Goal: Task Accomplishment & Management: Complete application form

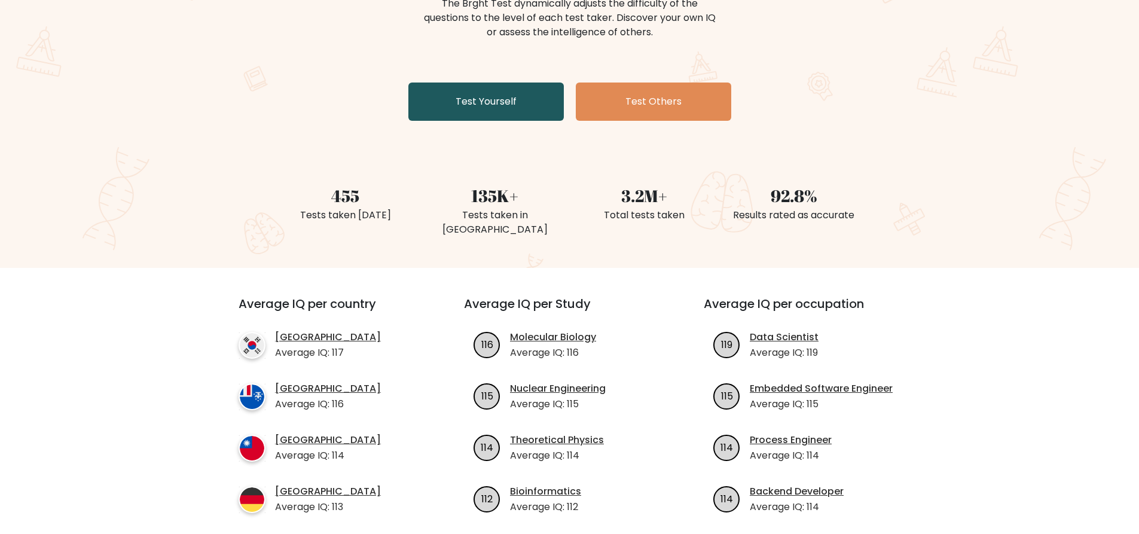
scroll to position [179, 0]
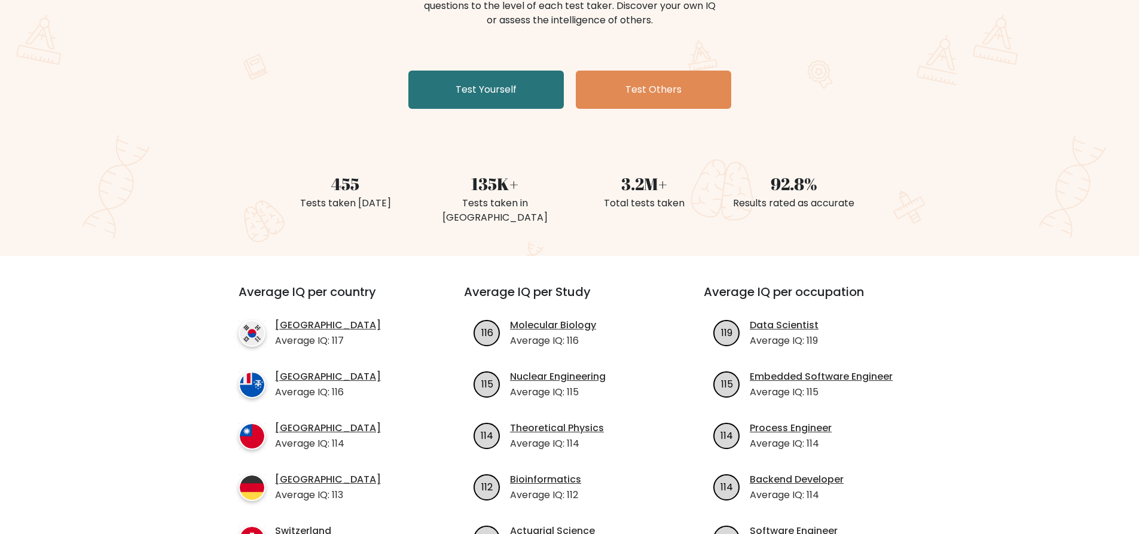
drag, startPoint x: 265, startPoint y: 92, endPoint x: 247, endPoint y: 2, distance: 92.1
click at [265, 92] on div "The Brght Adaptive IQ Test The Brght Test dynamically adjusts the difficulty of…" at bounding box center [569, 71] width 1139 height 370
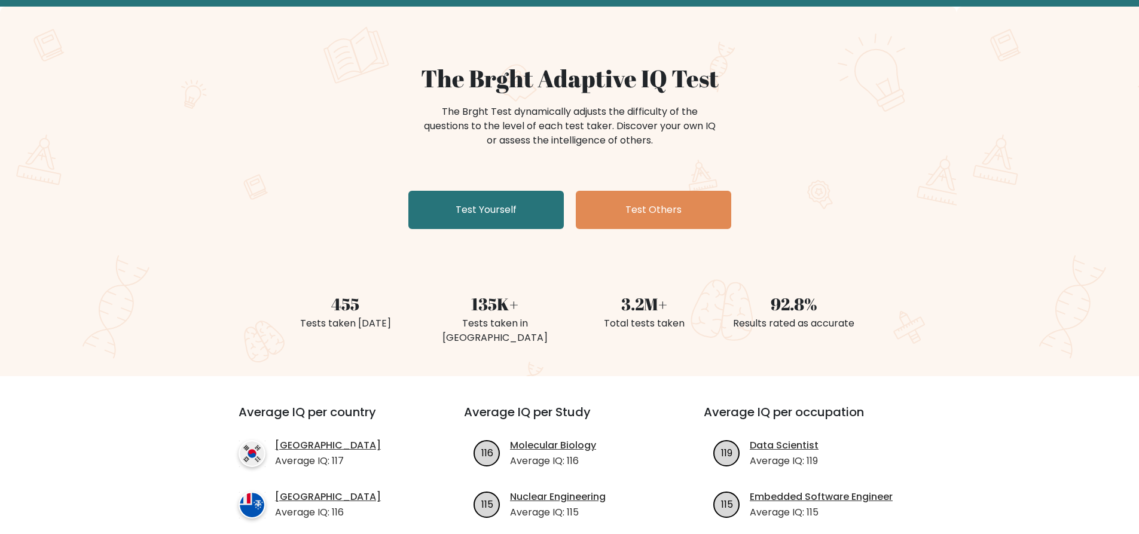
scroll to position [0, 0]
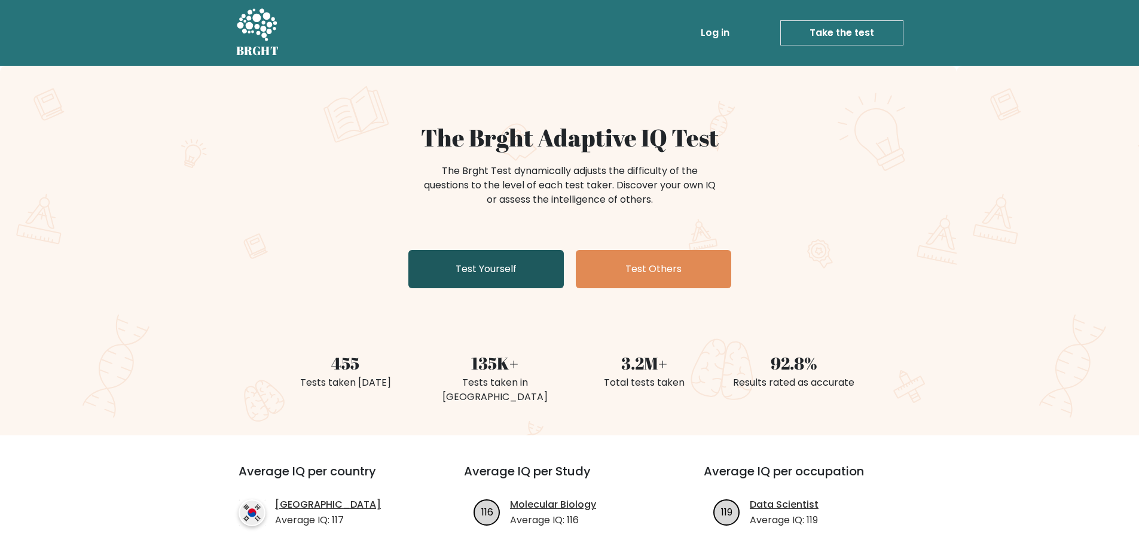
click at [514, 277] on link "Test Yourself" at bounding box center [485, 269] width 155 height 38
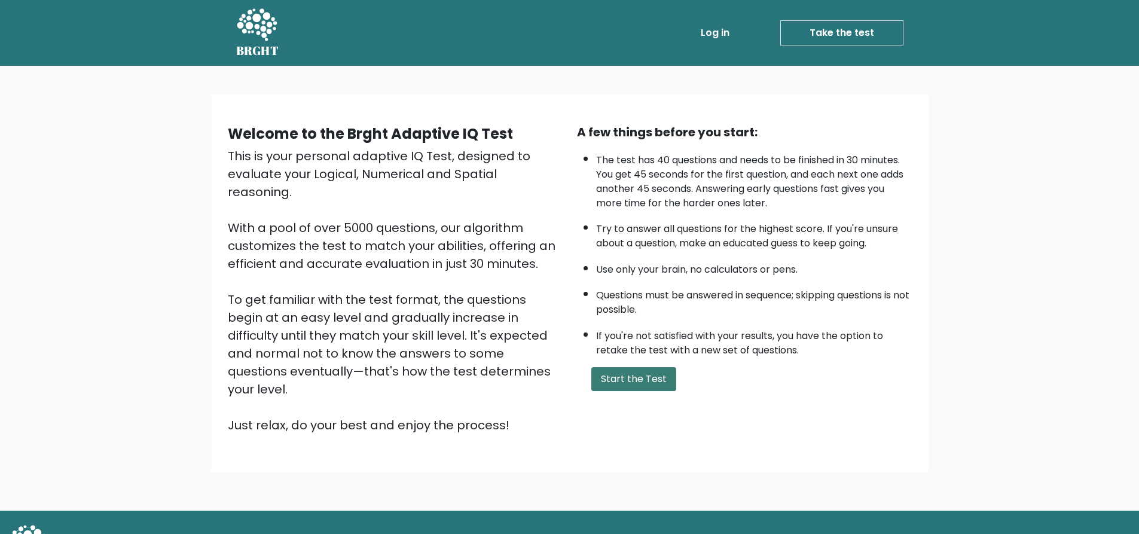
click at [636, 373] on button "Start the Test" at bounding box center [633, 379] width 85 height 24
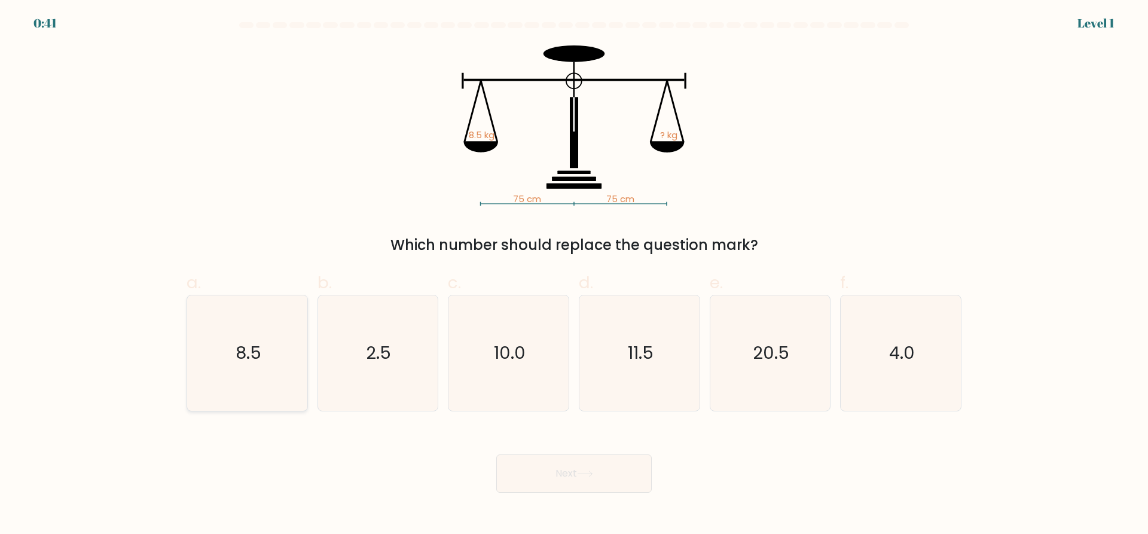
click at [277, 368] on icon "8.5" at bounding box center [247, 352] width 115 height 115
click at [574, 275] on input "a. 8.5" at bounding box center [574, 271] width 1 height 8
radio input "true"
click at [633, 475] on button "Next" at bounding box center [573, 473] width 155 height 38
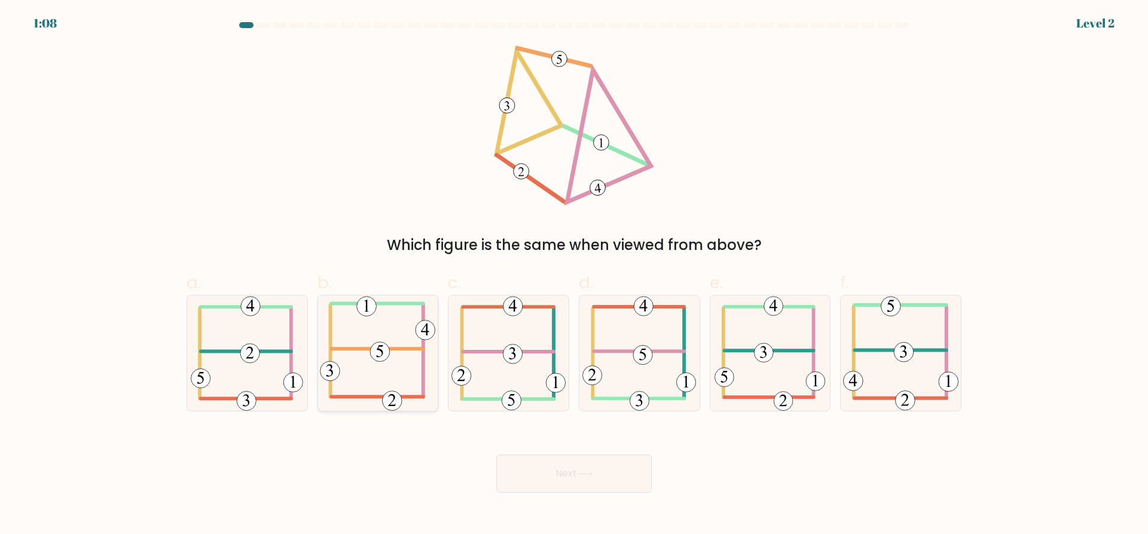
click at [402, 356] on icon at bounding box center [377, 352] width 115 height 115
click at [574, 275] on input "b." at bounding box center [574, 271] width 1 height 8
radio input "true"
click at [602, 471] on button "Next" at bounding box center [573, 473] width 155 height 38
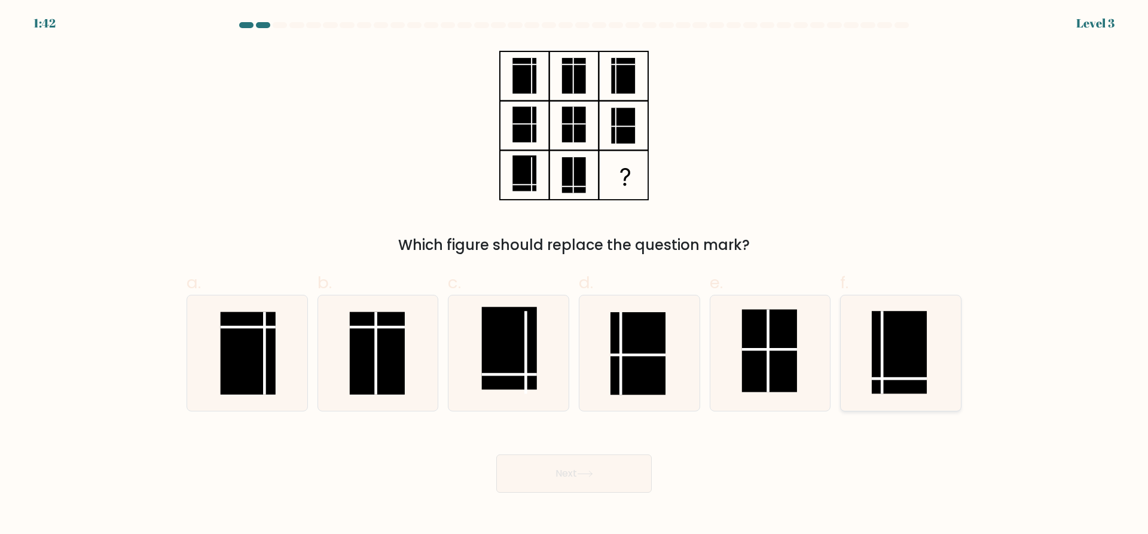
click at [915, 350] on rect at bounding box center [899, 352] width 55 height 83
click at [575, 275] on input "f." at bounding box center [574, 271] width 1 height 8
radio input "true"
click at [574, 468] on button "Next" at bounding box center [573, 473] width 155 height 38
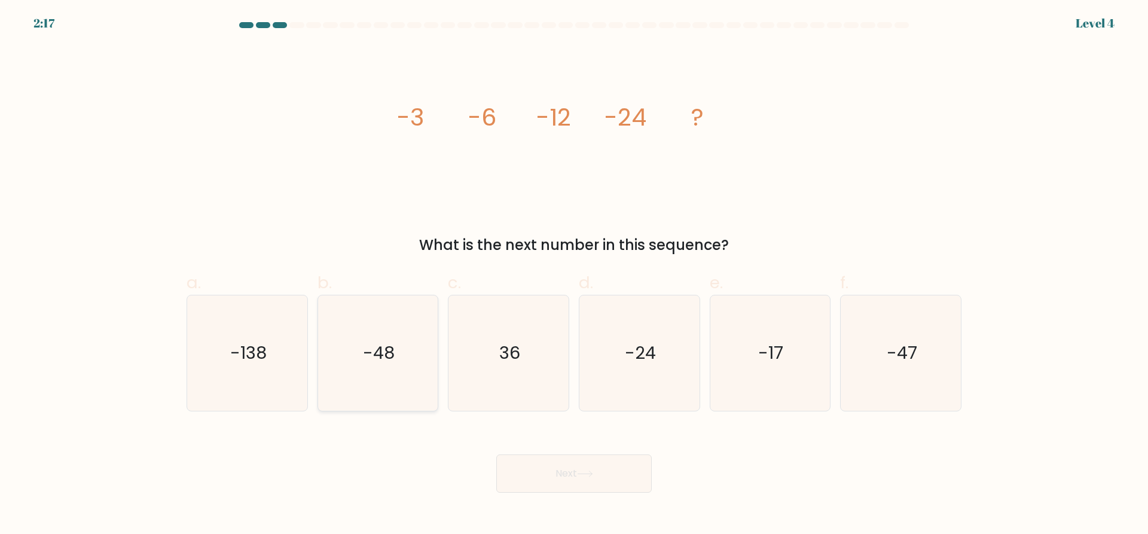
click at [376, 343] on text "-48" at bounding box center [379, 353] width 32 height 24
click at [574, 275] on input "b. -48" at bounding box center [574, 271] width 1 height 8
radio input "true"
click at [586, 471] on icon at bounding box center [585, 474] width 16 height 7
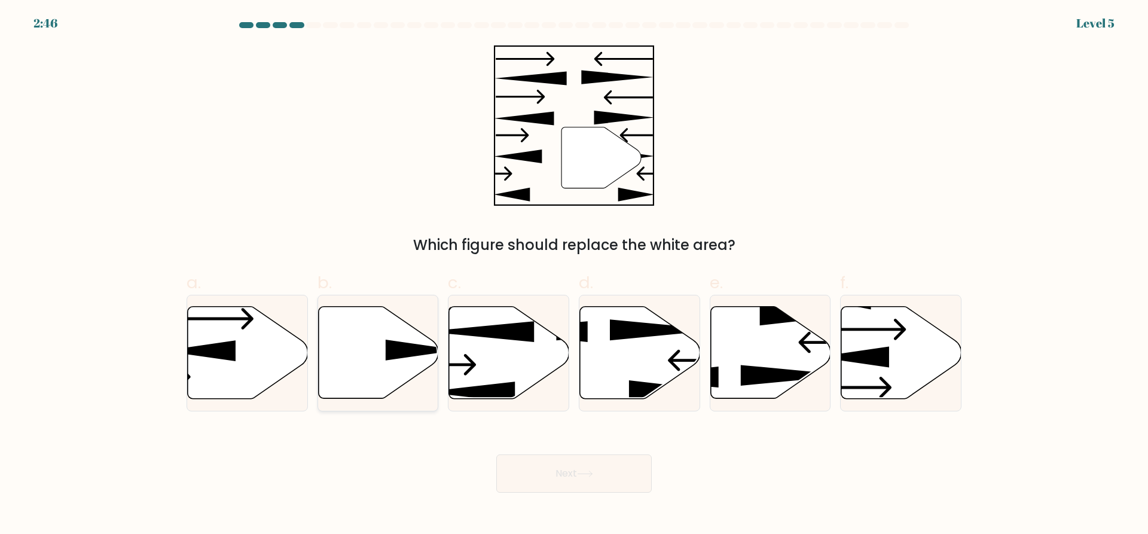
click at [400, 360] on icon at bounding box center [378, 353] width 120 height 92
click at [574, 275] on input "b." at bounding box center [574, 271] width 1 height 8
radio input "true"
click at [560, 468] on button "Next" at bounding box center [573, 473] width 155 height 38
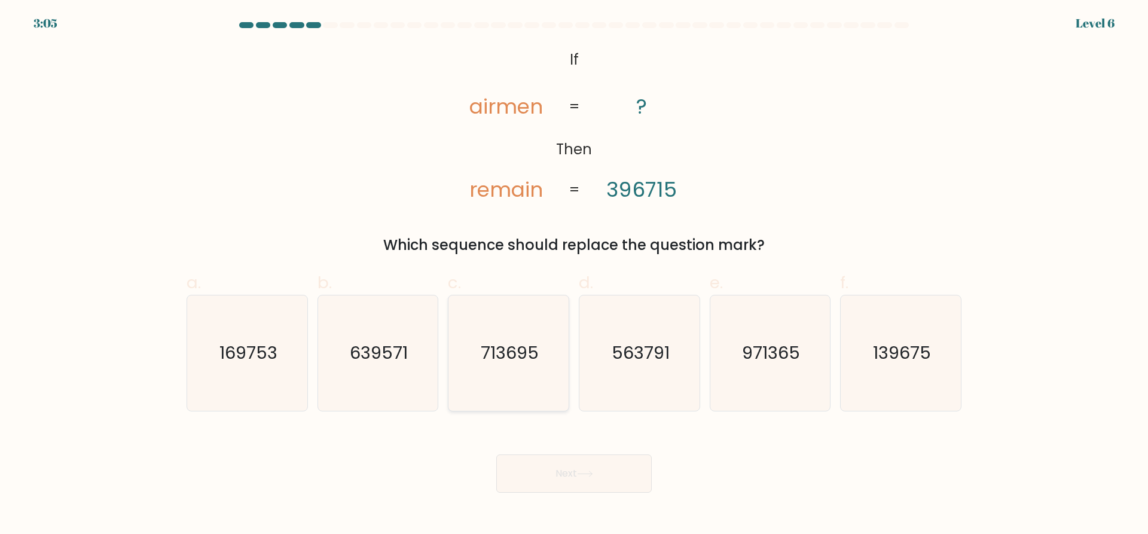
click at [539, 370] on icon "713695" at bounding box center [508, 352] width 115 height 115
click at [574, 275] on input "c. 713695" at bounding box center [574, 271] width 1 height 8
radio input "true"
click at [582, 462] on button "Next" at bounding box center [573, 473] width 155 height 38
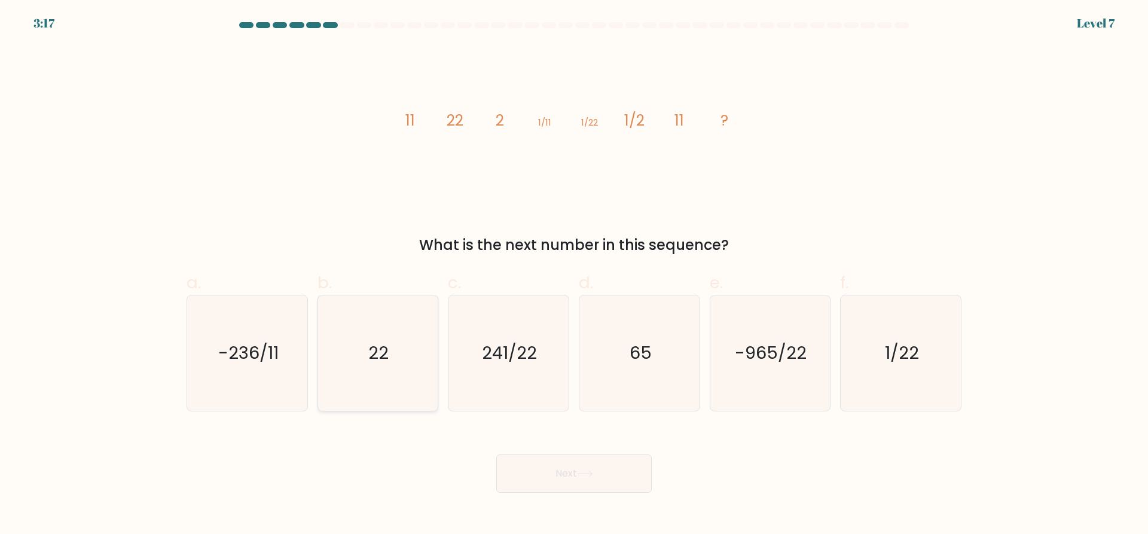
click at [334, 355] on icon "22" at bounding box center [377, 352] width 115 height 115
click at [574, 275] on input "b. 22" at bounding box center [574, 271] width 1 height 8
radio input "true"
click at [620, 479] on button "Next" at bounding box center [573, 473] width 155 height 38
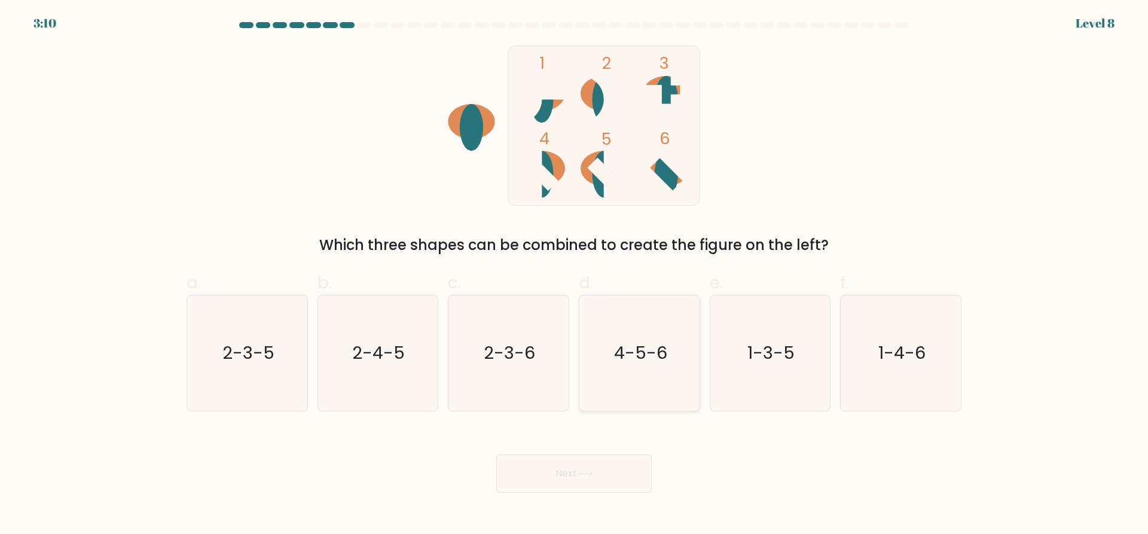
click at [631, 343] on text "4-5-6" at bounding box center [640, 353] width 53 height 24
click at [575, 275] on input "d. 4-5-6" at bounding box center [574, 271] width 1 height 8
radio input "true"
click at [614, 489] on button "Next" at bounding box center [573, 473] width 155 height 38
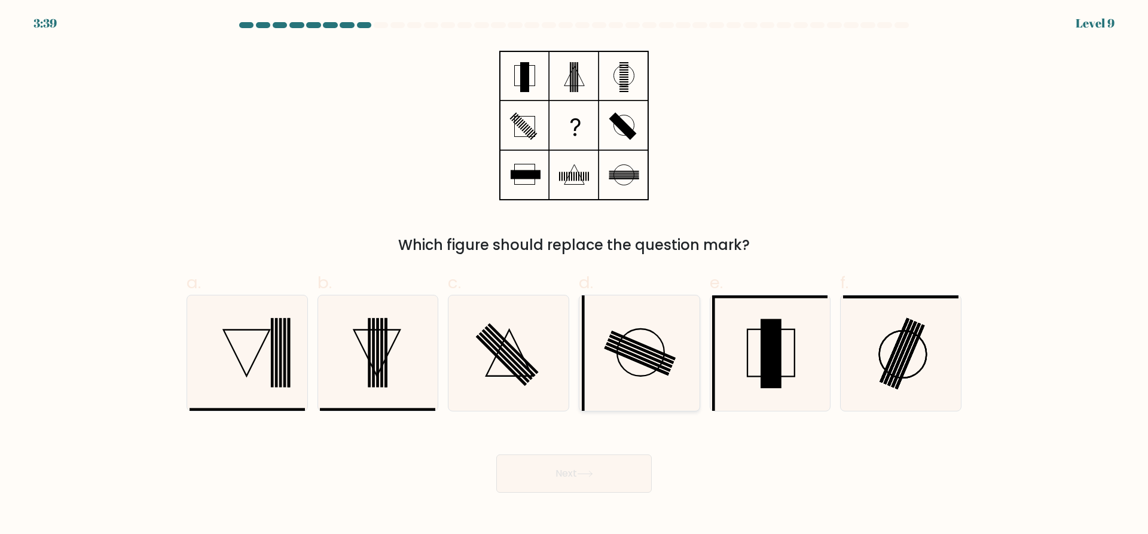
click at [634, 355] on rect at bounding box center [638, 357] width 65 height 30
click at [575, 275] on input "d." at bounding box center [574, 271] width 1 height 8
radio input "true"
click at [613, 478] on button "Next" at bounding box center [573, 473] width 155 height 38
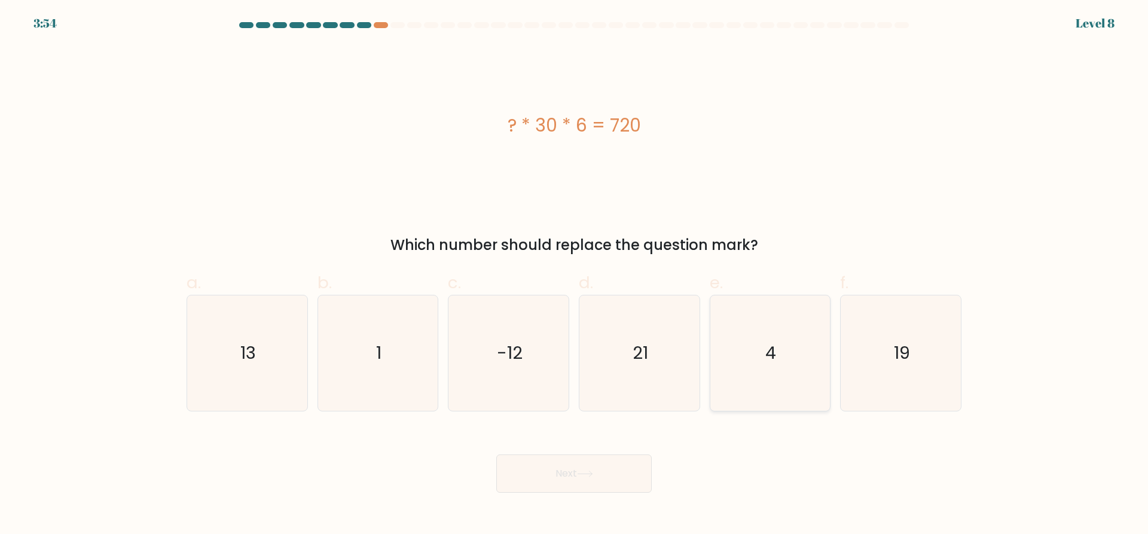
click at [768, 356] on text "4" at bounding box center [771, 353] width 11 height 24
click at [575, 275] on input "e. 4" at bounding box center [574, 271] width 1 height 8
radio input "true"
click at [556, 481] on button "Next" at bounding box center [573, 473] width 155 height 38
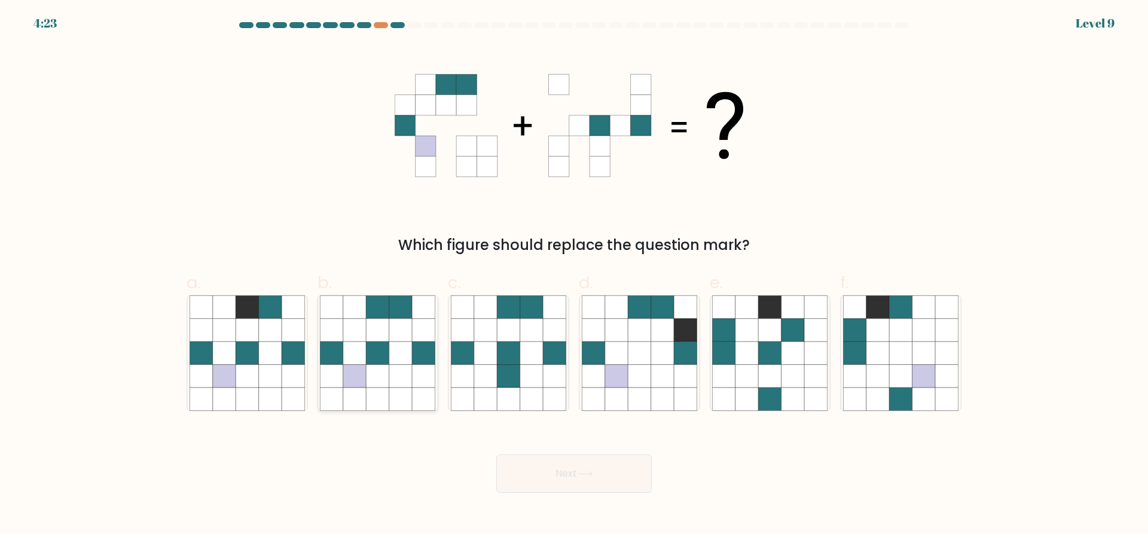
click at [386, 319] on icon at bounding box center [378, 330] width 23 height 23
click at [574, 275] on input "b." at bounding box center [574, 271] width 1 height 8
radio input "true"
click at [606, 473] on button "Next" at bounding box center [573, 473] width 155 height 38
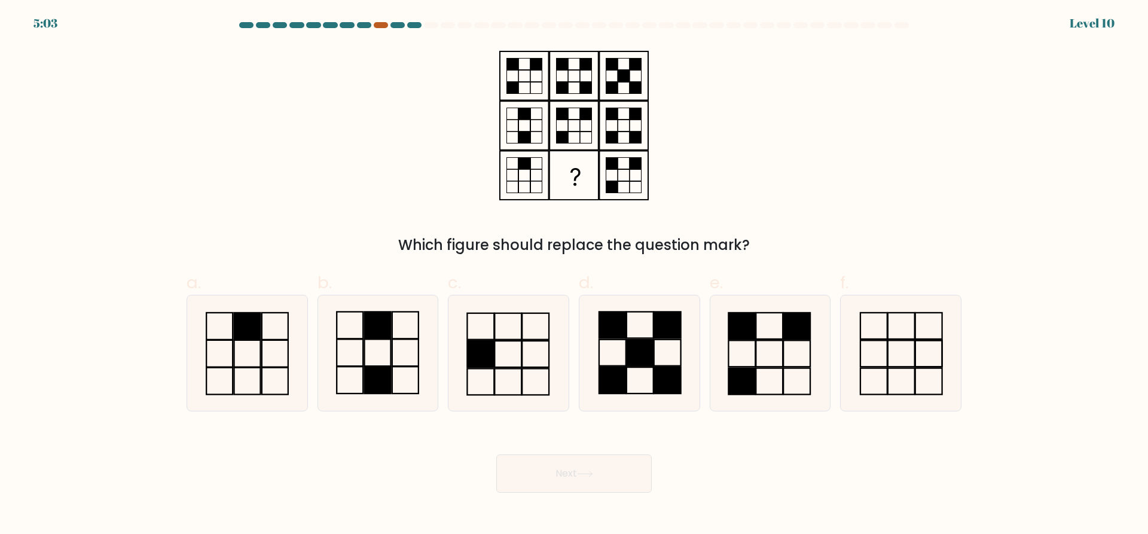
click at [376, 27] on div at bounding box center [381, 25] width 14 height 6
click at [382, 347] on icon at bounding box center [377, 352] width 115 height 115
click at [574, 275] on input "b." at bounding box center [574, 271] width 1 height 8
radio input "true"
click at [582, 469] on button "Next" at bounding box center [573, 473] width 155 height 38
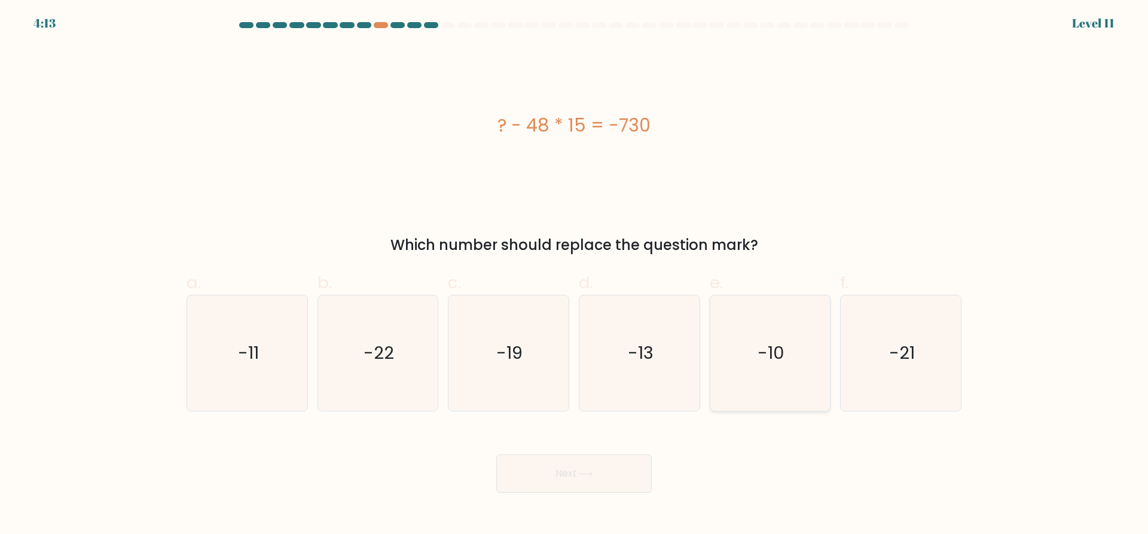
click at [798, 337] on icon "-10" at bounding box center [769, 352] width 115 height 115
click at [575, 275] on input "e. -10" at bounding box center [574, 271] width 1 height 8
radio input "true"
click at [624, 472] on button "Next" at bounding box center [573, 473] width 155 height 38
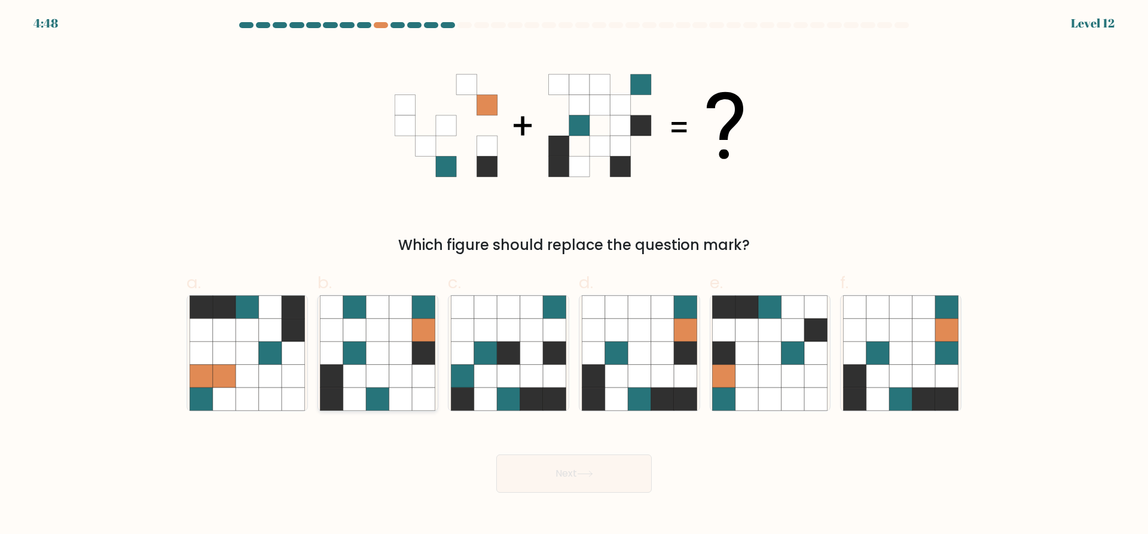
click at [383, 368] on icon at bounding box center [378, 376] width 23 height 23
click at [574, 275] on input "b." at bounding box center [574, 271] width 1 height 8
radio input "true"
click at [522, 463] on button "Next" at bounding box center [573, 473] width 155 height 38
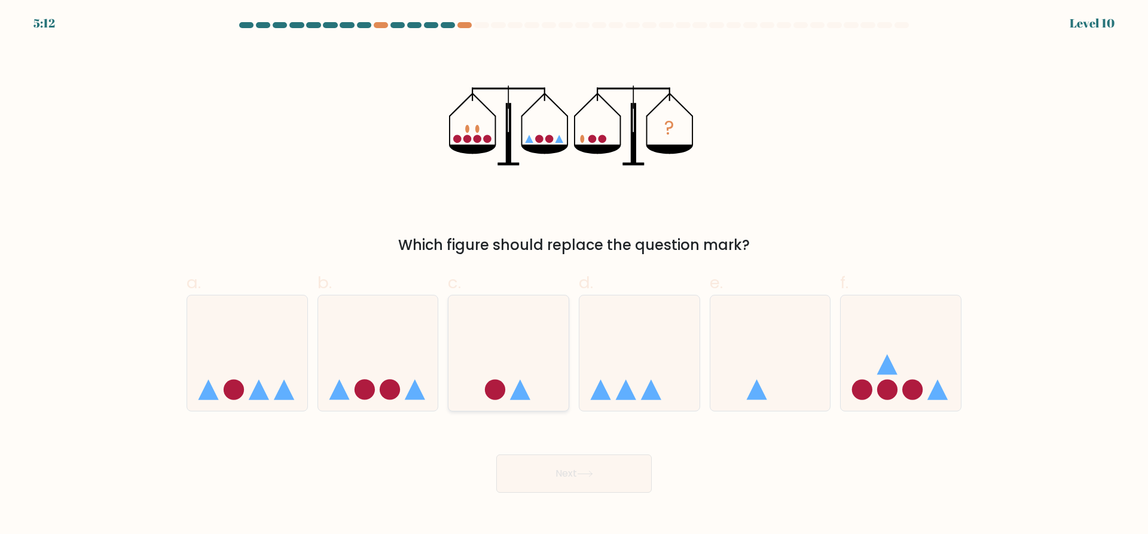
click at [495, 353] on icon at bounding box center [508, 353] width 120 height 99
click at [574, 275] on input "c." at bounding box center [574, 271] width 1 height 8
radio input "true"
click at [562, 468] on button "Next" at bounding box center [573, 473] width 155 height 38
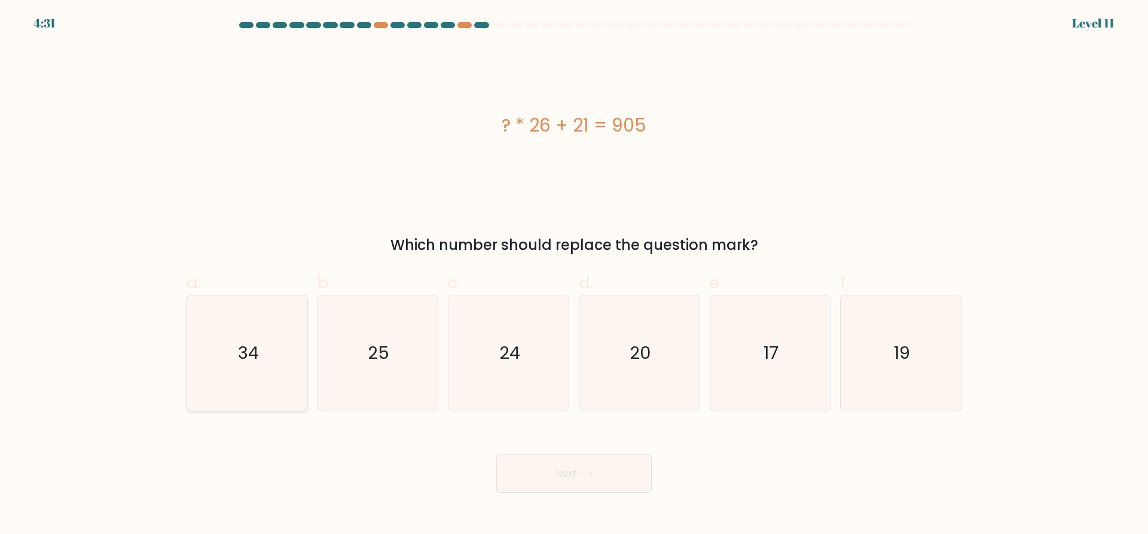
click at [243, 357] on text "34" at bounding box center [248, 353] width 21 height 24
click at [574, 275] on input "a. 34" at bounding box center [574, 271] width 1 height 8
radio input "true"
click at [586, 483] on button "Next" at bounding box center [573, 473] width 155 height 38
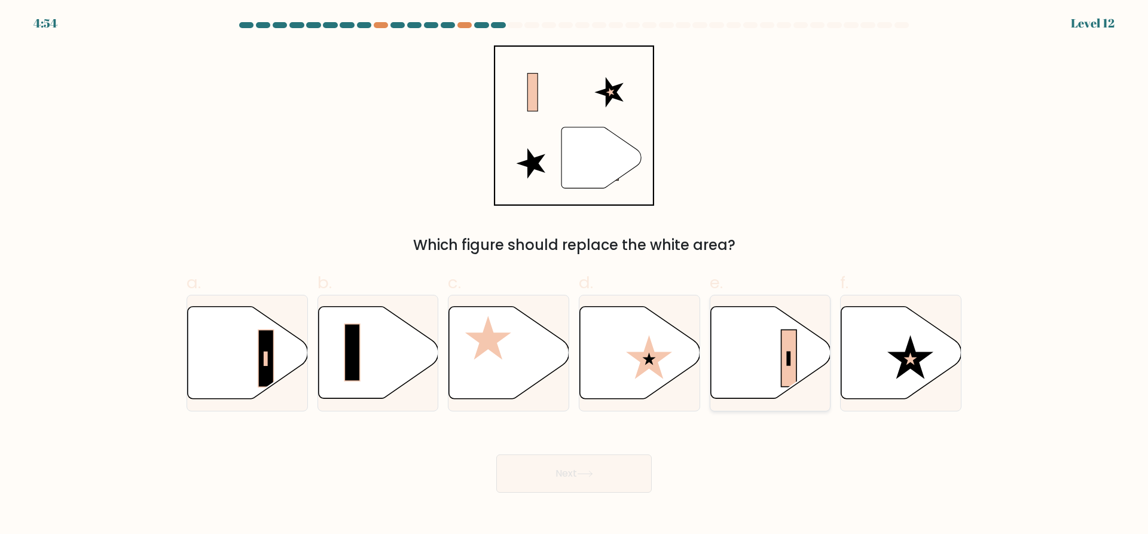
click at [756, 370] on icon at bounding box center [770, 353] width 120 height 92
click at [575, 275] on input "e." at bounding box center [574, 271] width 1 height 8
radio input "true"
click at [625, 458] on button "Next" at bounding box center [573, 473] width 155 height 38
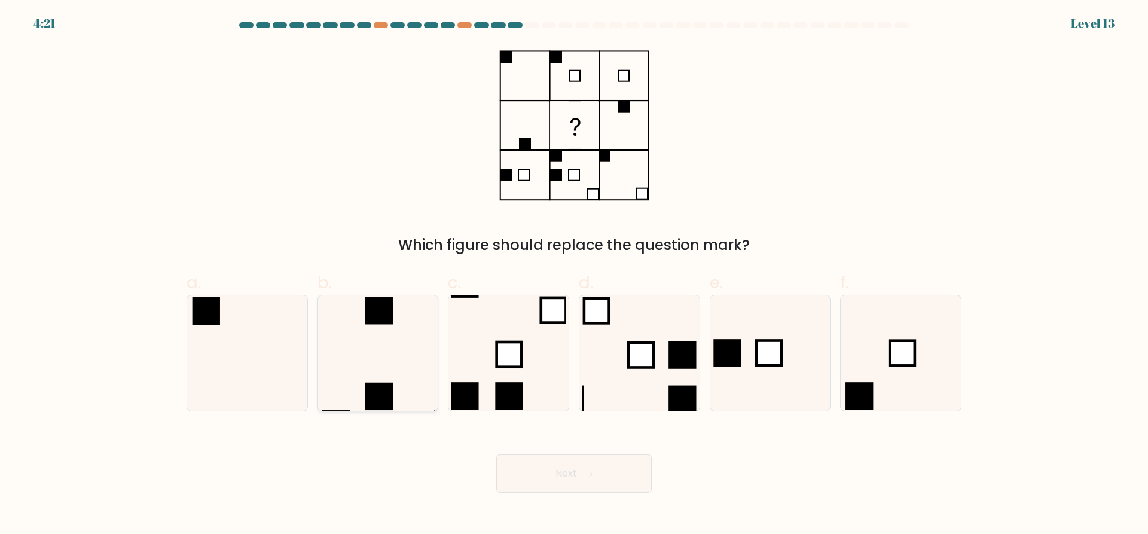
click at [403, 360] on icon at bounding box center [377, 352] width 115 height 115
click at [574, 275] on input "b." at bounding box center [574, 271] width 1 height 8
radio input "true"
click at [548, 475] on button "Next" at bounding box center [573, 473] width 155 height 38
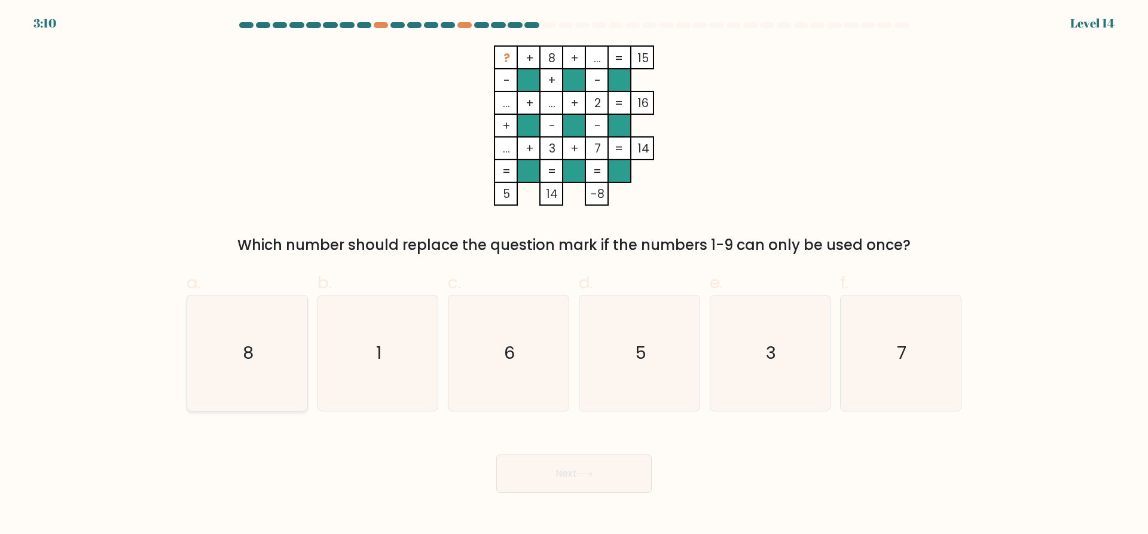
click at [255, 365] on icon "8" at bounding box center [247, 352] width 115 height 115
click at [574, 275] on input "a. 8" at bounding box center [574, 271] width 1 height 8
radio input "true"
click at [374, 359] on icon "1" at bounding box center [377, 352] width 115 height 115
click at [574, 275] on input "b. 1" at bounding box center [574, 271] width 1 height 8
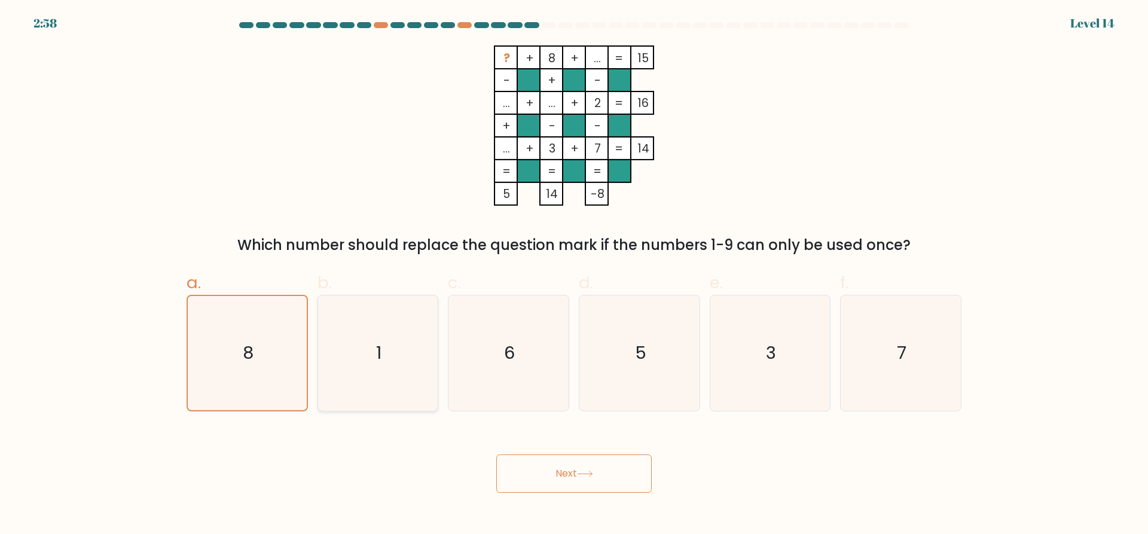
radio input "true"
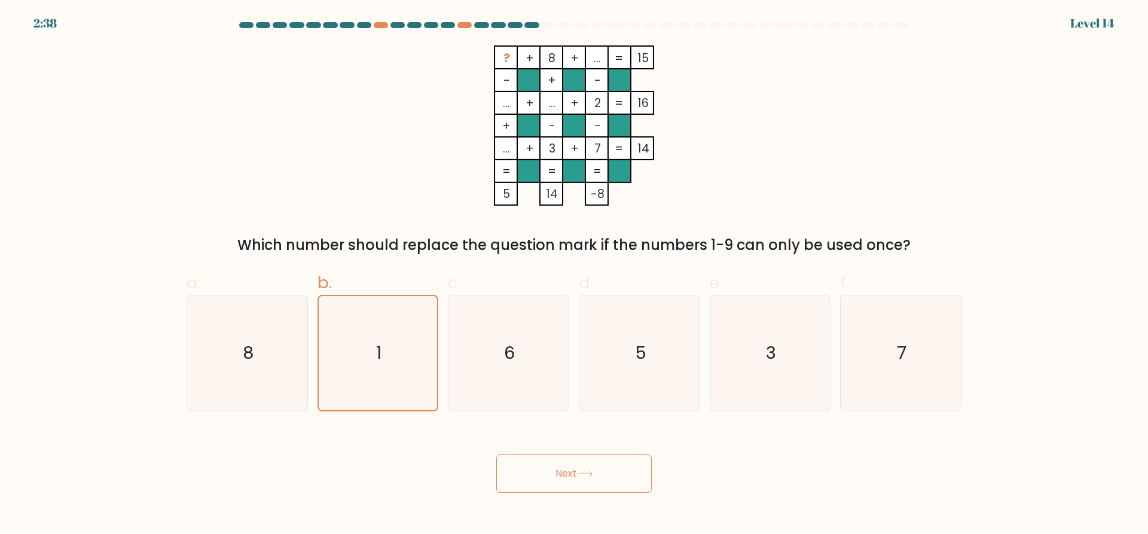
click at [605, 487] on button "Next" at bounding box center [573, 473] width 155 height 38
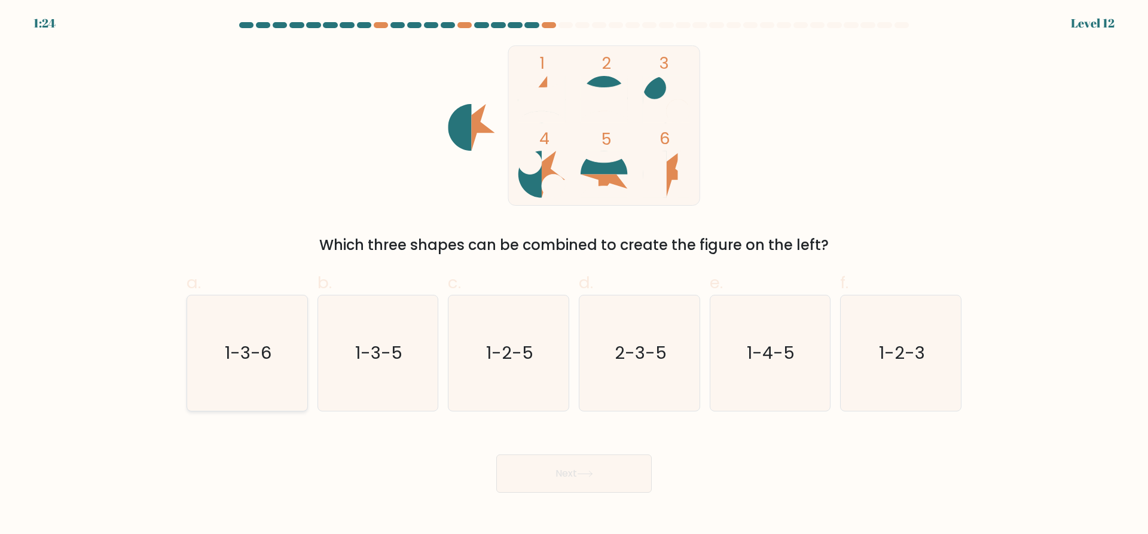
click at [231, 376] on icon "1-3-6" at bounding box center [247, 352] width 115 height 115
click at [574, 275] on input "a. 1-3-6" at bounding box center [574, 271] width 1 height 8
radio input "true"
click at [457, 364] on icon "1-2-5" at bounding box center [508, 352] width 115 height 115
click at [574, 275] on input "c. 1-2-5" at bounding box center [574, 271] width 1 height 8
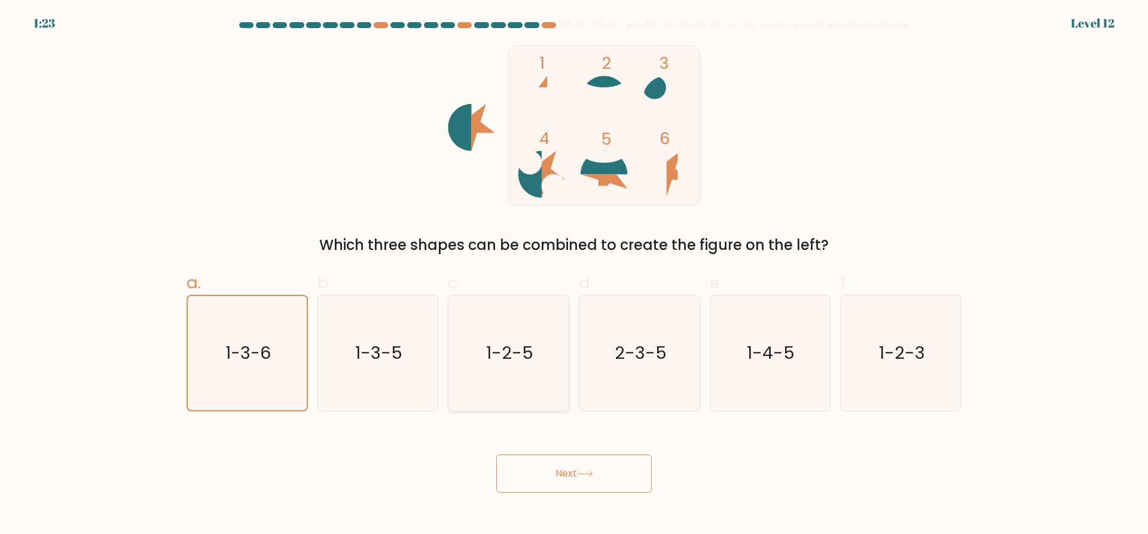
radio input "true"
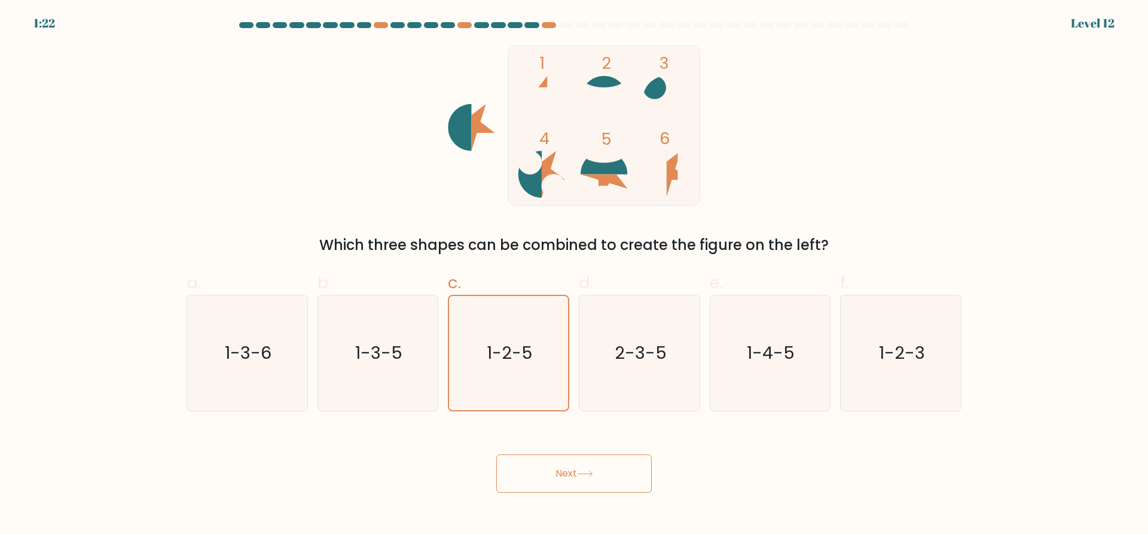
drag, startPoint x: 600, startPoint y: 371, endPoint x: 590, endPoint y: 466, distance: 95.6
click at [600, 374] on icon "2-3-5" at bounding box center [639, 352] width 115 height 115
click at [575, 275] on input "d. 2-3-5" at bounding box center [574, 271] width 1 height 8
radio input "true"
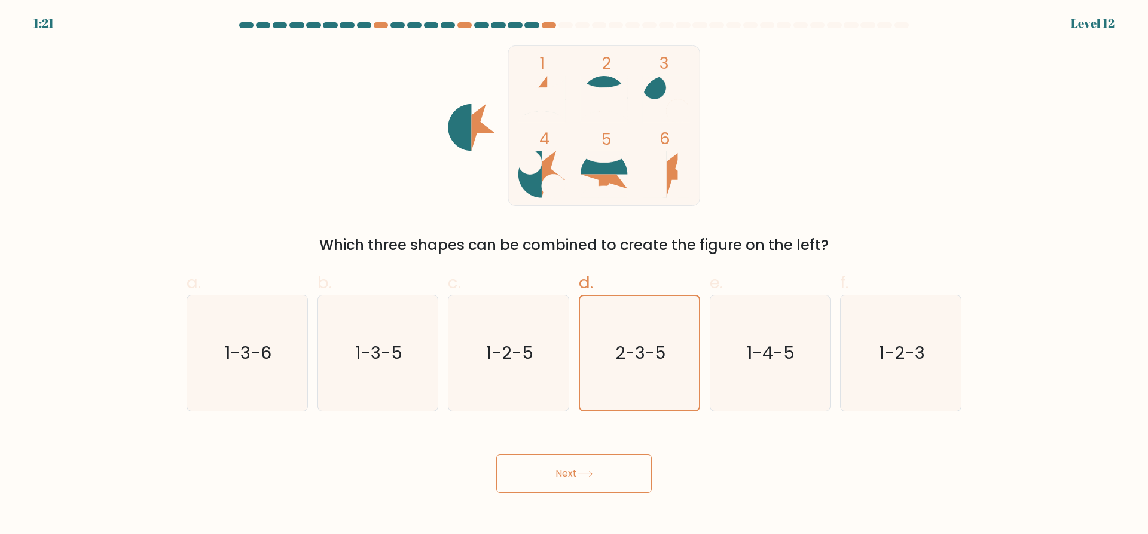
click at [588, 471] on icon at bounding box center [585, 474] width 16 height 7
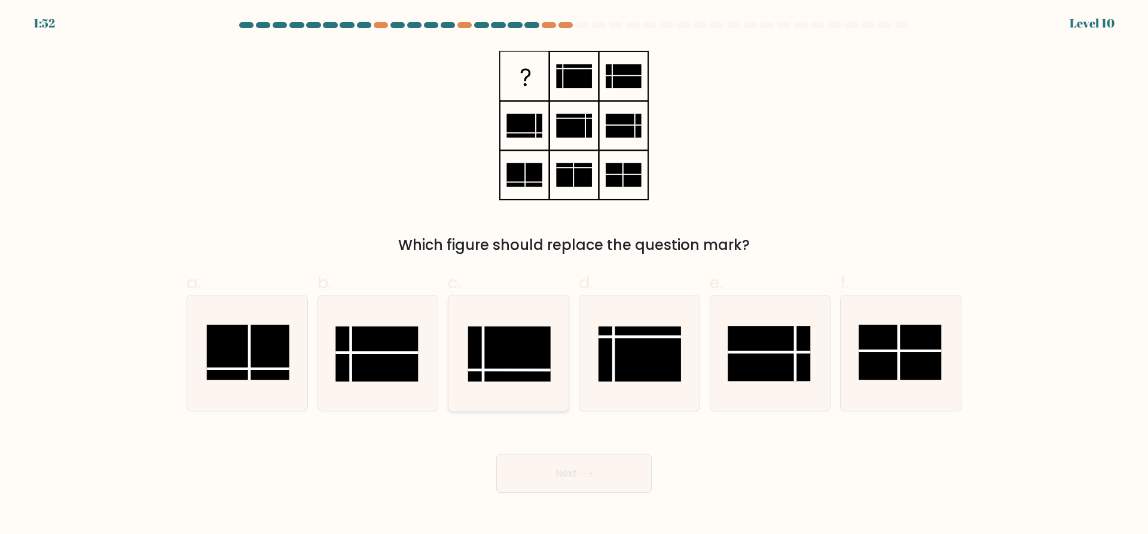
click at [511, 341] on rect at bounding box center [509, 354] width 83 height 55
click at [574, 275] on input "c." at bounding box center [574, 271] width 1 height 8
radio input "true"
click at [536, 469] on button "Next" at bounding box center [573, 473] width 155 height 38
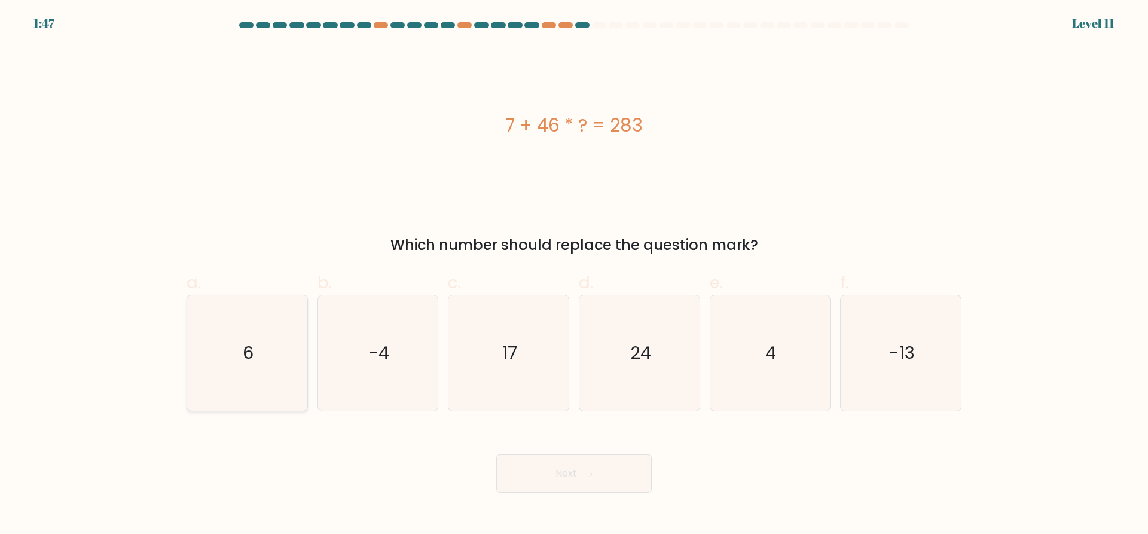
click at [258, 337] on icon "6" at bounding box center [247, 352] width 115 height 115
click at [574, 275] on input "a. 6" at bounding box center [574, 271] width 1 height 8
radio input "true"
click at [612, 471] on button "Next" at bounding box center [573, 473] width 155 height 38
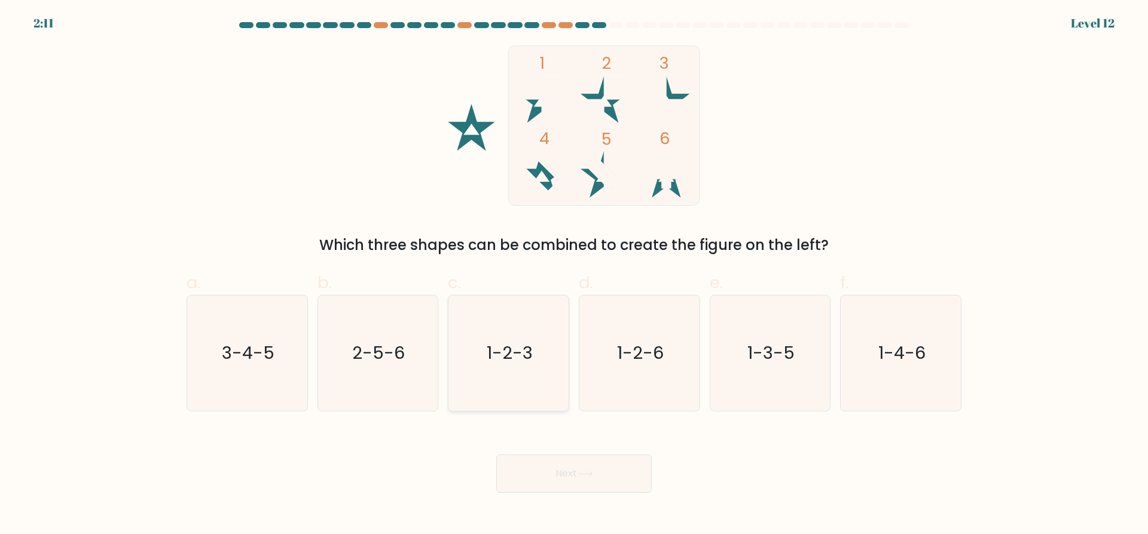
click at [481, 348] on icon "1-2-3" at bounding box center [508, 352] width 115 height 115
click at [574, 275] on input "c. 1-2-3" at bounding box center [574, 271] width 1 height 8
radio input "true"
click at [558, 469] on button "Next" at bounding box center [573, 473] width 155 height 38
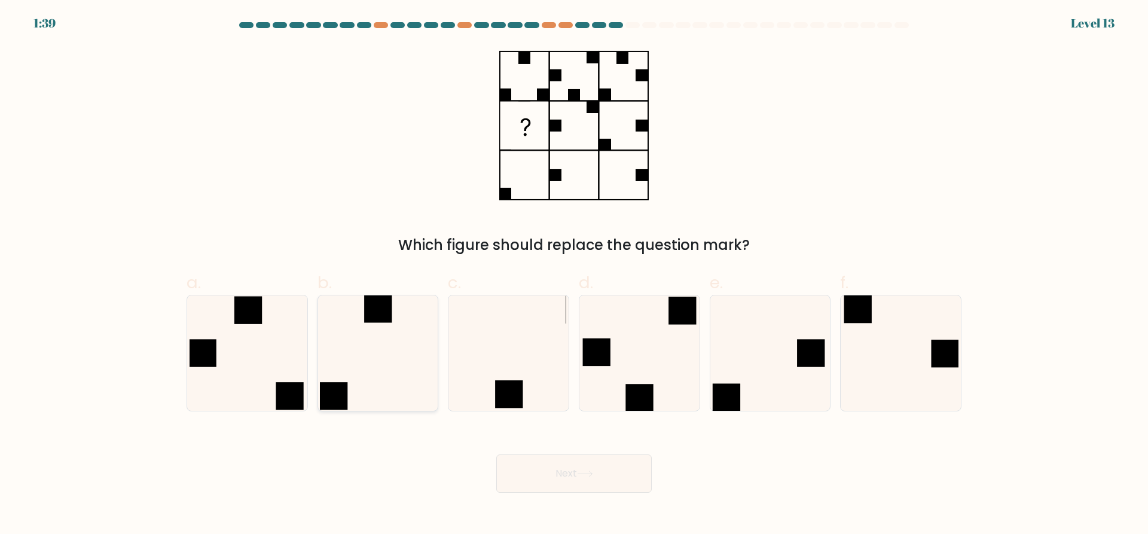
click at [377, 365] on icon at bounding box center [377, 352] width 115 height 115
click at [574, 275] on input "b." at bounding box center [574, 271] width 1 height 8
radio input "true"
click at [572, 472] on button "Next" at bounding box center [573, 473] width 155 height 38
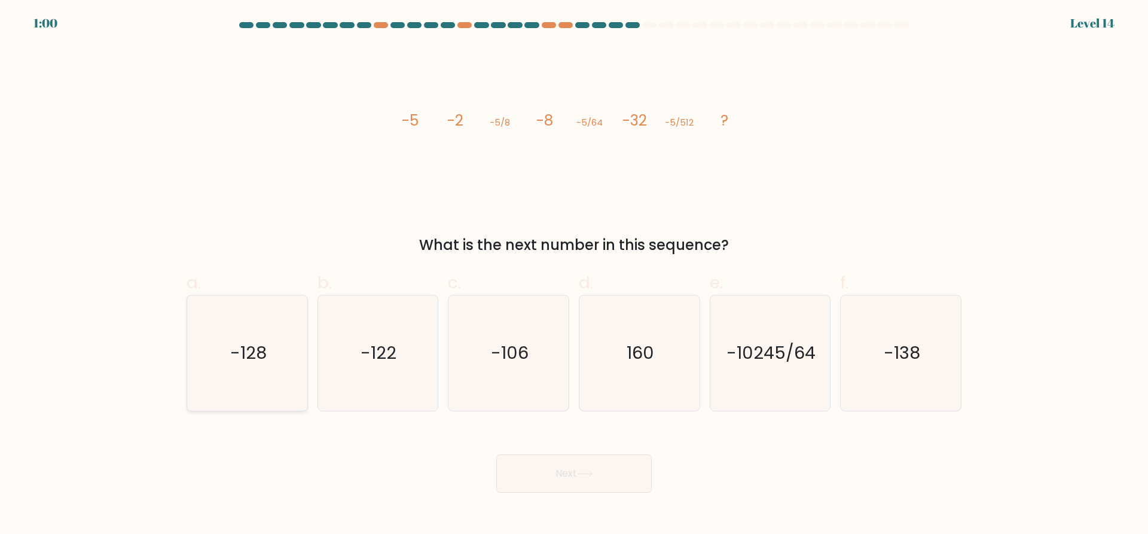
click at [292, 333] on icon "-128" at bounding box center [247, 352] width 115 height 115
click at [574, 275] on input "a. -128" at bounding box center [574, 271] width 1 height 8
radio input "true"
click at [532, 477] on button "Next" at bounding box center [573, 473] width 155 height 38
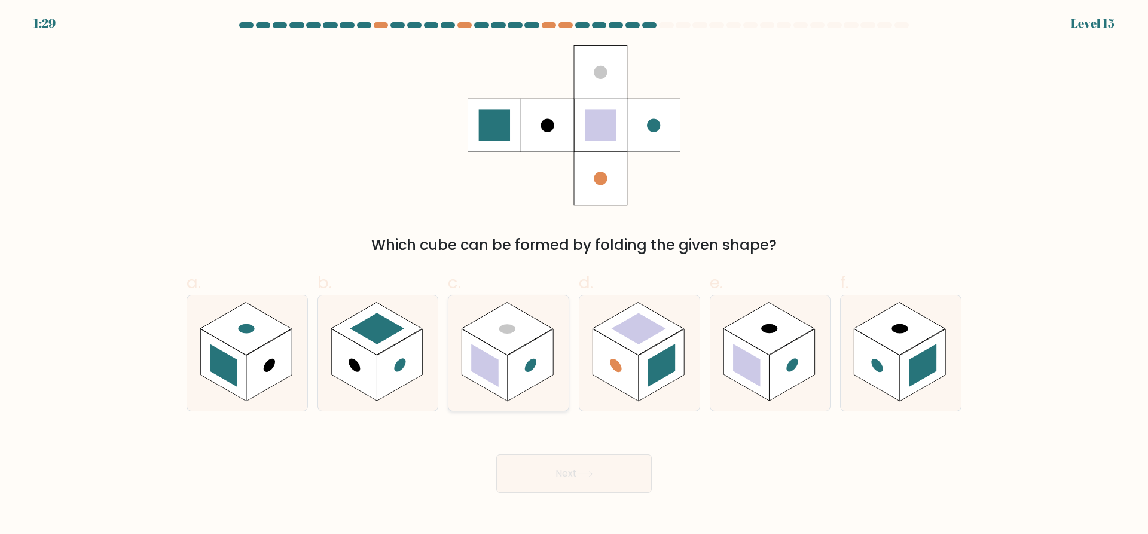
click at [509, 348] on rect at bounding box center [507, 329] width 91 height 53
click at [574, 275] on input "c." at bounding box center [574, 271] width 1 height 8
radio input "true"
click at [572, 475] on button "Next" at bounding box center [573, 473] width 155 height 38
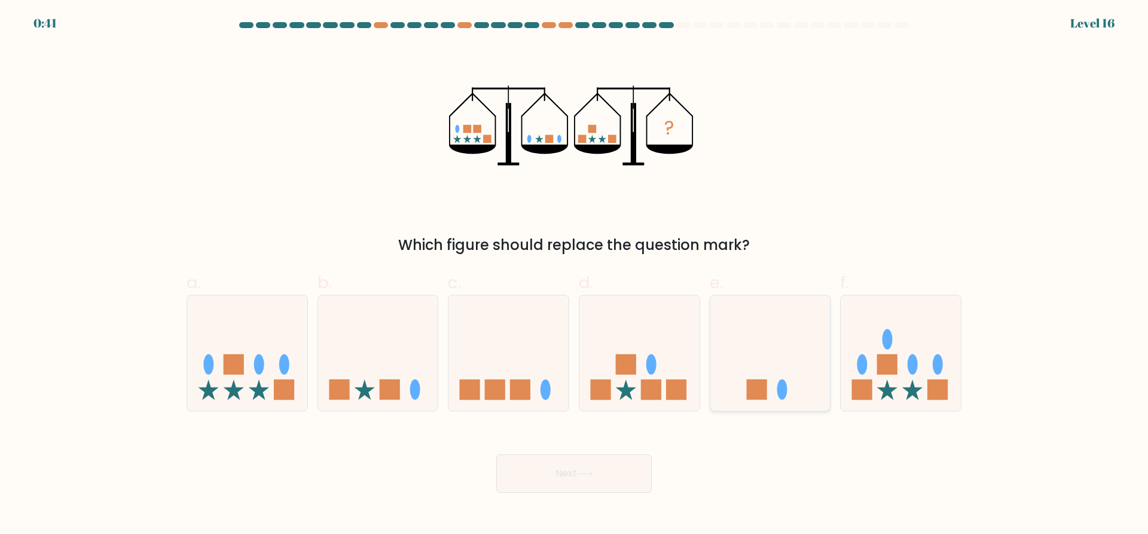
click at [804, 370] on icon at bounding box center [770, 353] width 120 height 99
click at [575, 275] on input "e." at bounding box center [574, 271] width 1 height 8
radio input "true"
click at [612, 466] on button "Next" at bounding box center [573, 473] width 155 height 38
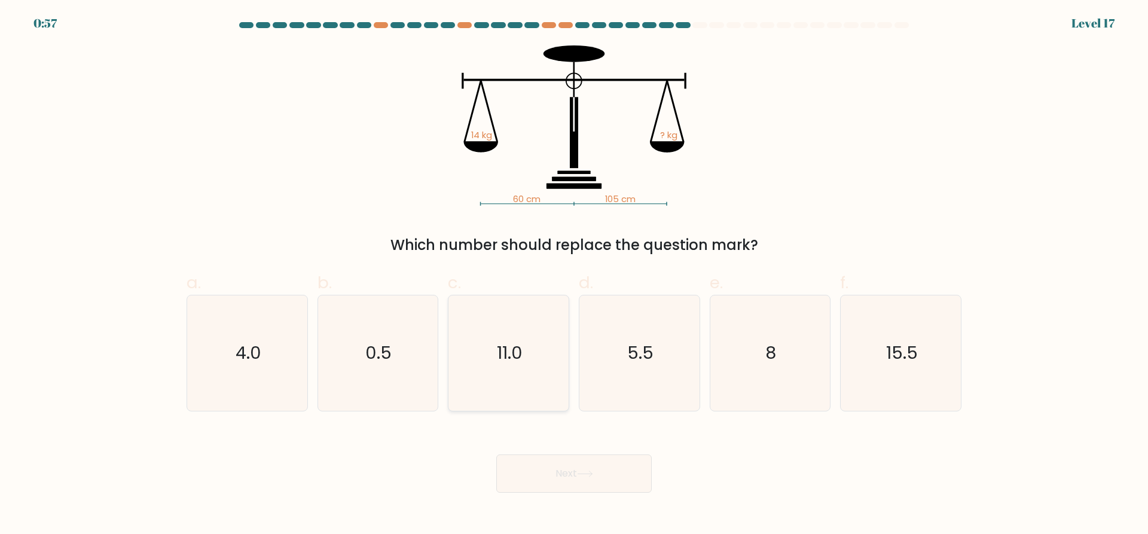
click at [515, 332] on icon "11.0" at bounding box center [508, 352] width 115 height 115
click at [574, 275] on input "c. 11.0" at bounding box center [574, 271] width 1 height 8
radio input "true"
click at [762, 366] on icon "8" at bounding box center [769, 352] width 115 height 115
click at [575, 275] on input "e. 8" at bounding box center [574, 271] width 1 height 8
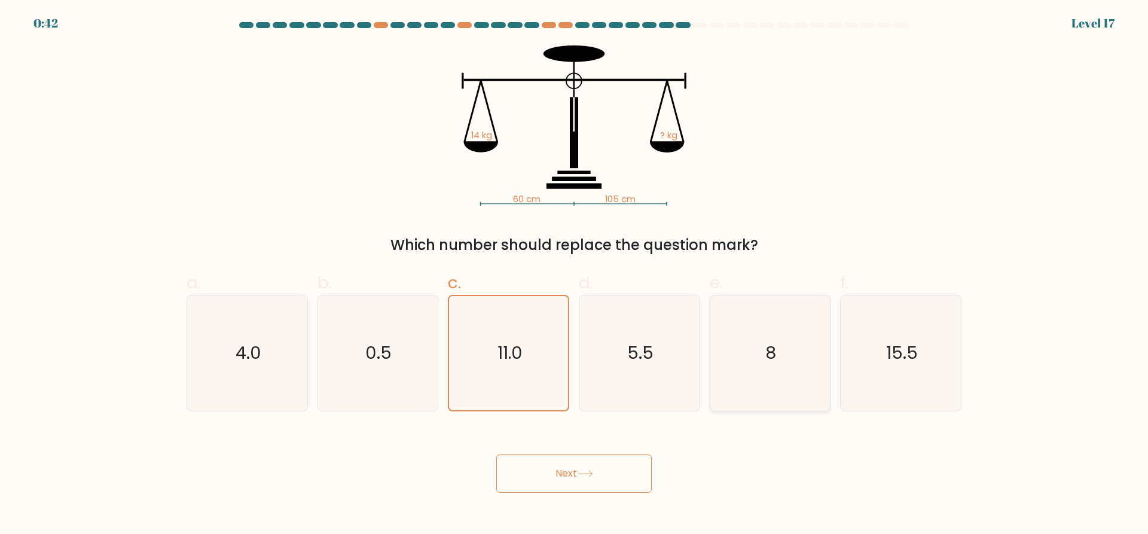
radio input "true"
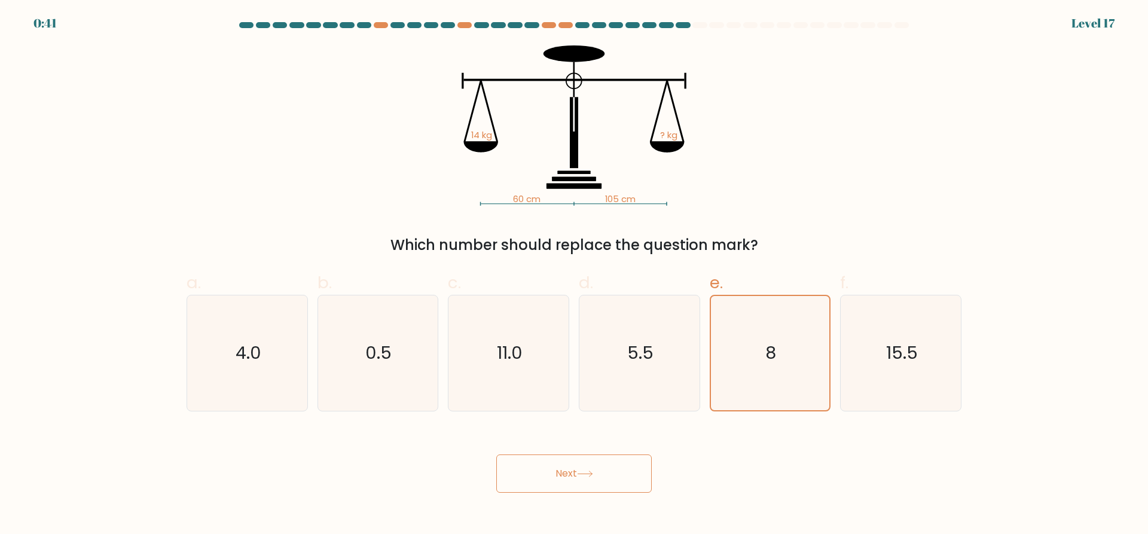
click at [581, 479] on button "Next" at bounding box center [573, 473] width 155 height 38
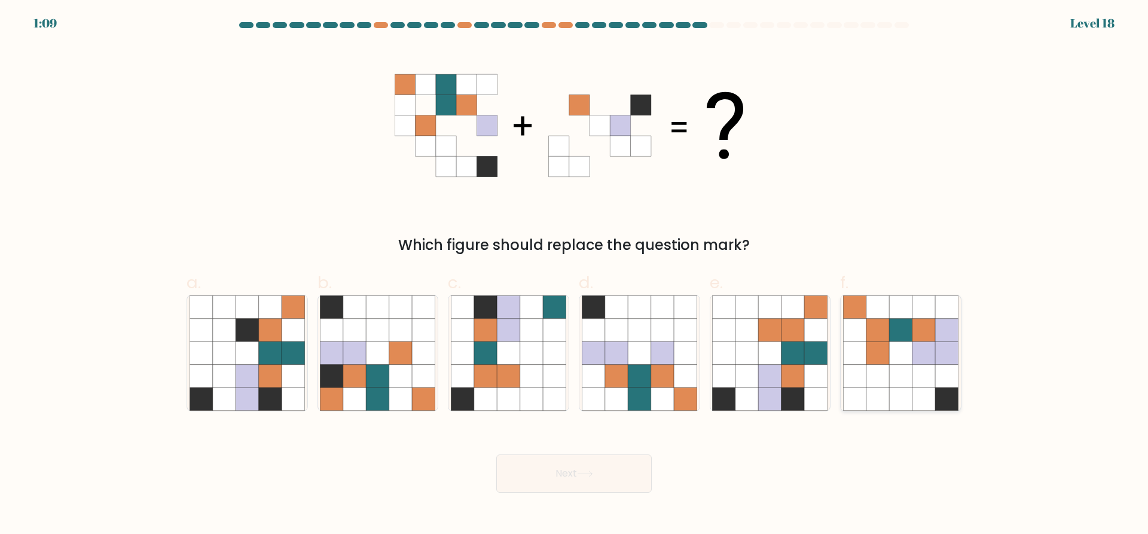
click at [896, 358] on icon at bounding box center [900, 352] width 23 height 23
click at [575, 275] on input "f." at bounding box center [574, 271] width 1 height 8
radio input "true"
click at [600, 472] on button "Next" at bounding box center [573, 473] width 155 height 38
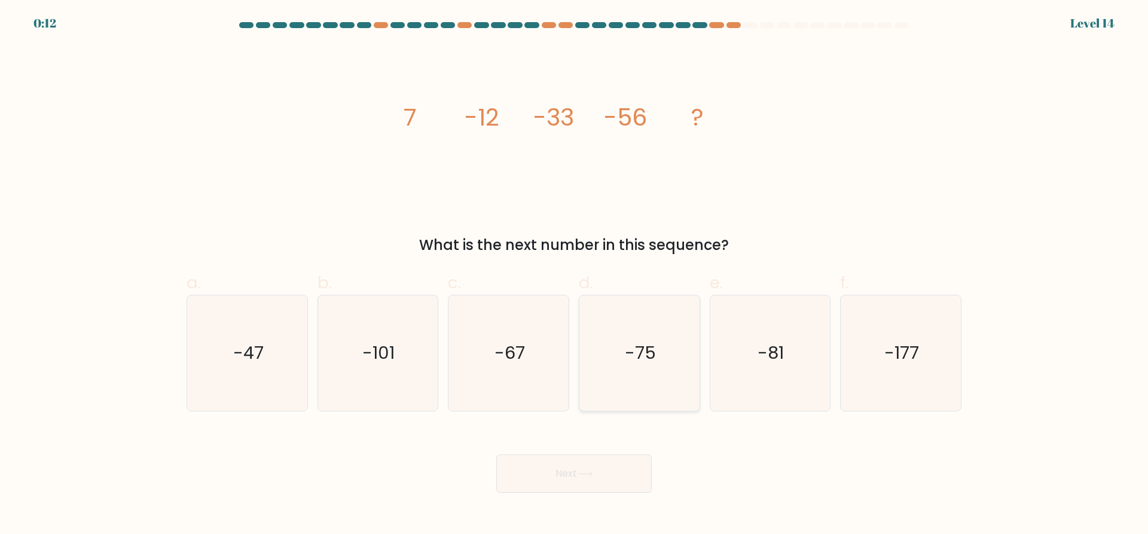
click at [617, 356] on icon "-75" at bounding box center [639, 352] width 115 height 115
click at [575, 275] on input "d. -75" at bounding box center [574, 271] width 1 height 8
radio input "true"
click at [590, 462] on button "Next" at bounding box center [573, 473] width 155 height 38
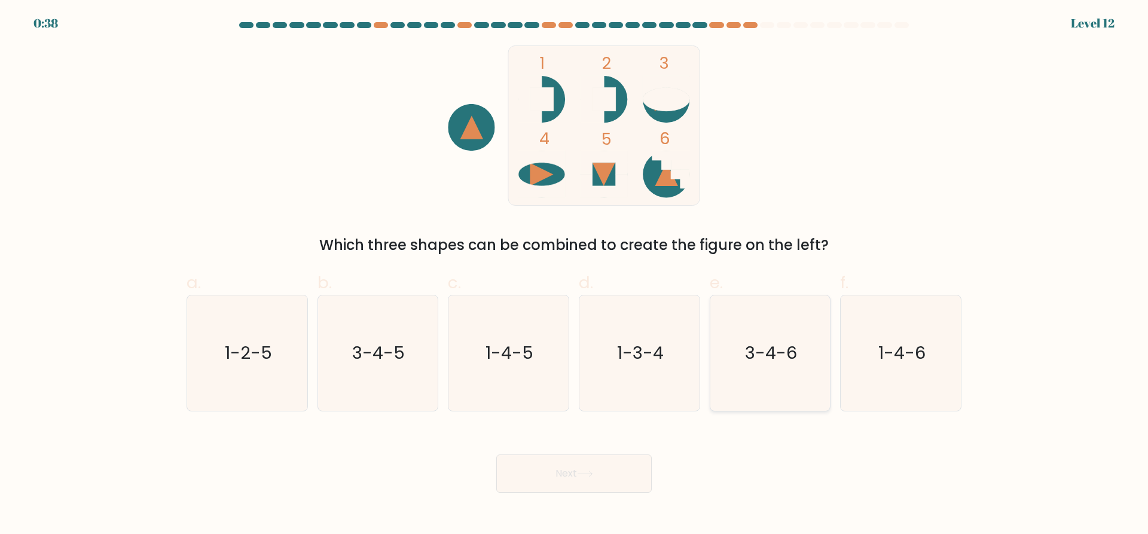
click at [743, 342] on icon "3-4-6" at bounding box center [769, 352] width 115 height 115
click at [575, 275] on input "e. 3-4-6" at bounding box center [574, 271] width 1 height 8
radio input "true"
click at [640, 469] on button "Next" at bounding box center [573, 473] width 155 height 38
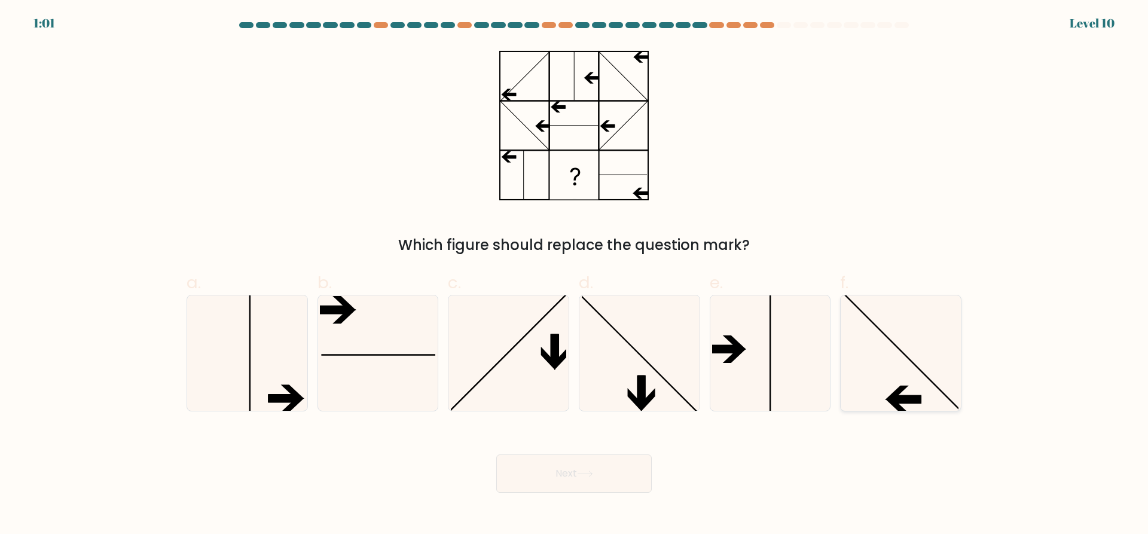
click at [901, 368] on icon at bounding box center [900, 352] width 115 height 115
click at [575, 275] on input "f." at bounding box center [574, 271] width 1 height 8
radio input "true"
click at [558, 480] on button "Next" at bounding box center [573, 473] width 155 height 38
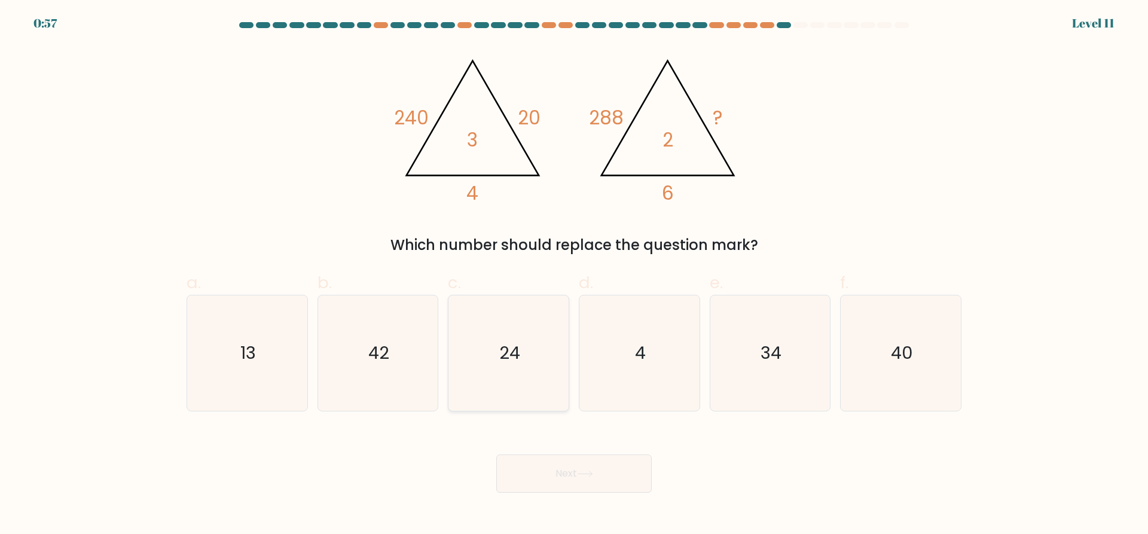
click at [490, 371] on icon "24" at bounding box center [508, 352] width 115 height 115
click at [574, 275] on input "c. 24" at bounding box center [574, 271] width 1 height 8
radio input "true"
click at [556, 480] on button "Next" at bounding box center [573, 473] width 155 height 38
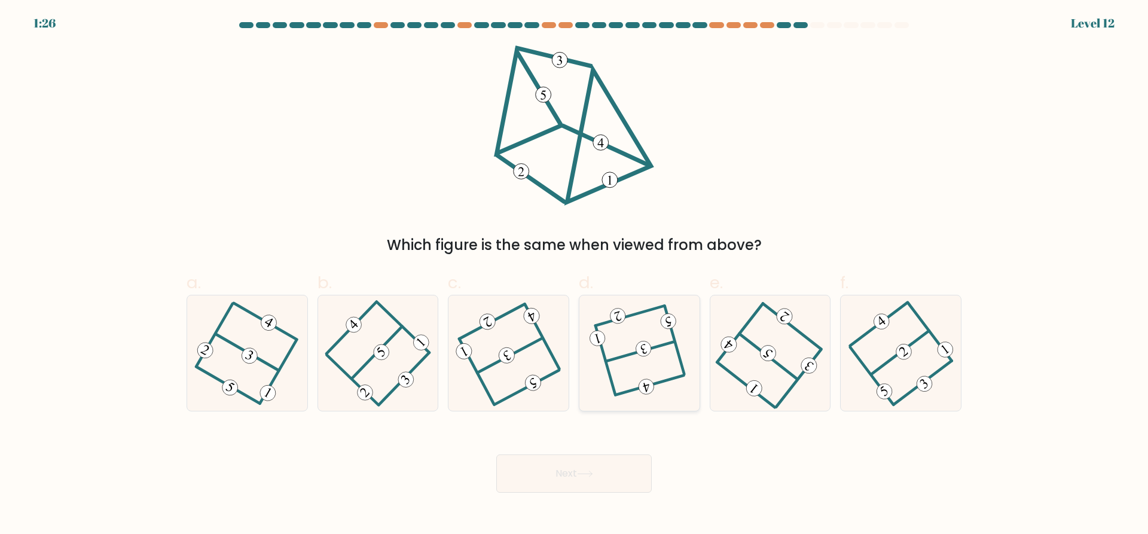
click at [663, 365] on icon at bounding box center [639, 353] width 89 height 92
click at [575, 275] on input "d." at bounding box center [574, 271] width 1 height 8
radio input "true"
click at [607, 477] on button "Next" at bounding box center [573, 473] width 155 height 38
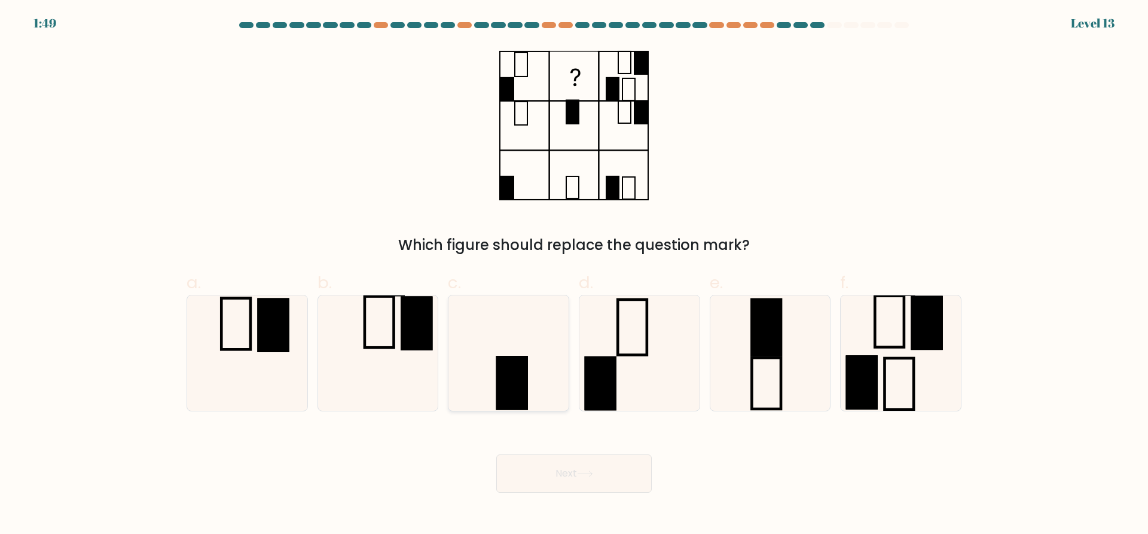
click at [527, 349] on icon at bounding box center [508, 352] width 115 height 115
click at [574, 275] on input "c." at bounding box center [574, 271] width 1 height 8
radio input "true"
click at [566, 475] on button "Next" at bounding box center [573, 473] width 155 height 38
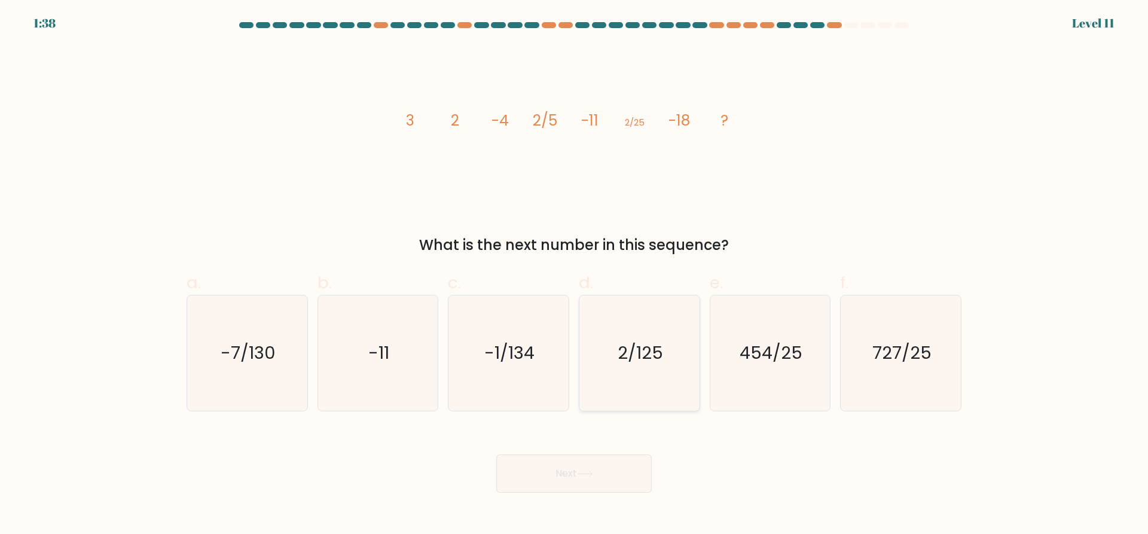
click at [640, 350] on text "2/125" at bounding box center [640, 353] width 45 height 24
click at [575, 275] on input "d. 2/125" at bounding box center [574, 271] width 1 height 8
radio input "true"
click at [593, 475] on icon at bounding box center [585, 474] width 16 height 7
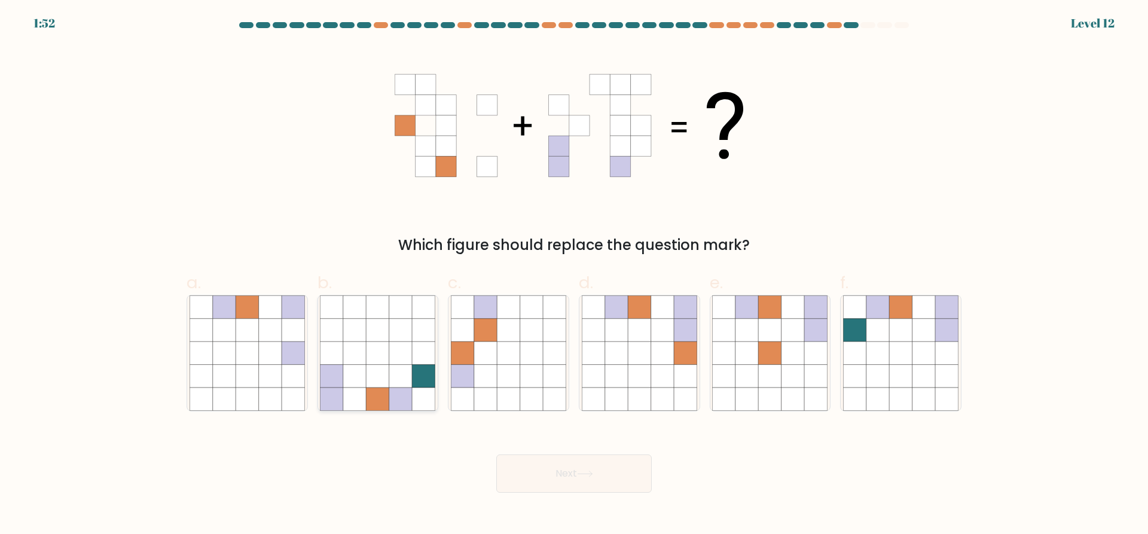
click at [328, 379] on icon at bounding box center [332, 376] width 23 height 23
click at [574, 275] on input "b." at bounding box center [574, 271] width 1 height 8
radio input "true"
click at [628, 347] on icon at bounding box center [639, 352] width 23 height 23
click at [575, 275] on input "d." at bounding box center [574, 271] width 1 height 8
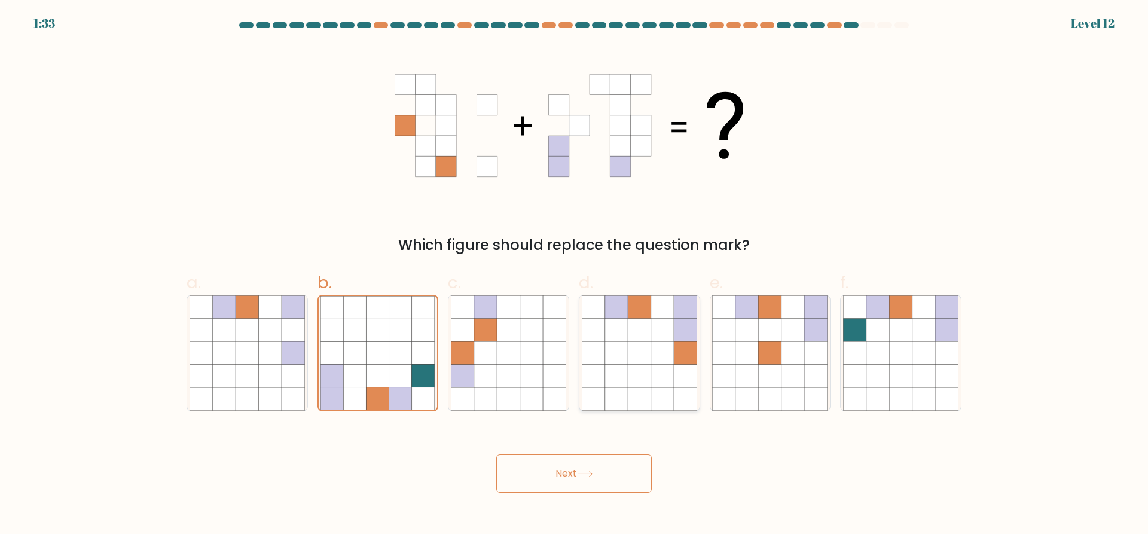
radio input "true"
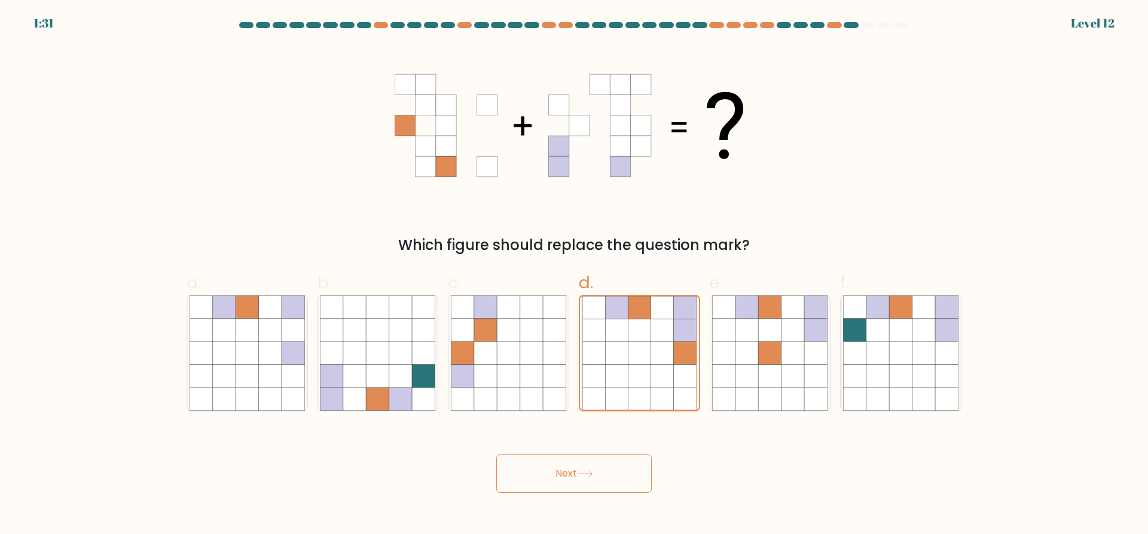
click at [593, 476] on icon at bounding box center [585, 474] width 16 height 7
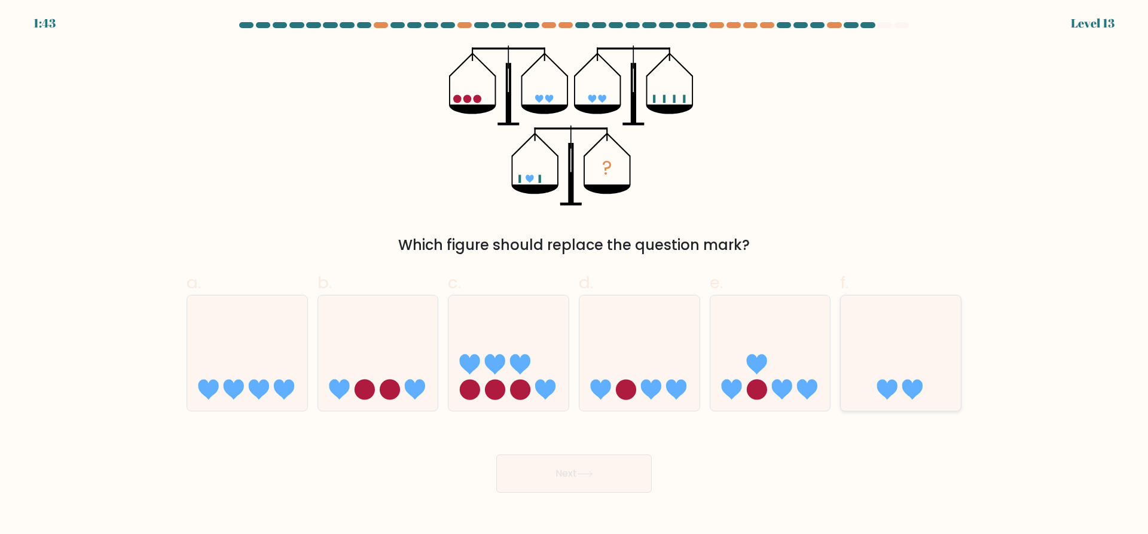
click at [927, 380] on icon at bounding box center [901, 353] width 120 height 99
click at [575, 275] on input "f." at bounding box center [574, 271] width 1 height 8
radio input "true"
click at [590, 474] on icon at bounding box center [585, 474] width 16 height 7
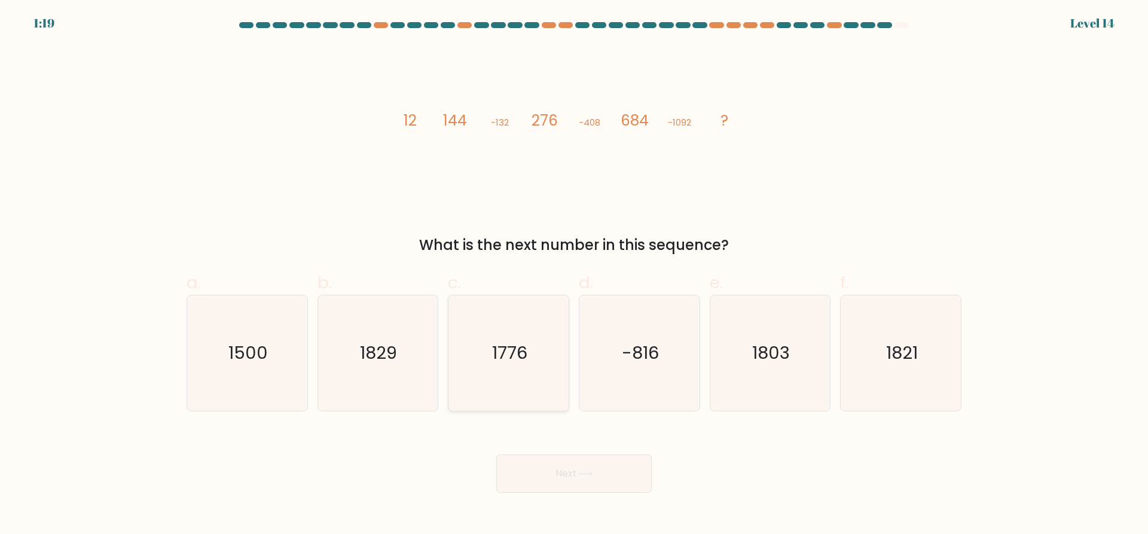
click at [524, 379] on icon "1776" at bounding box center [508, 352] width 115 height 115
click at [574, 275] on input "c. 1776" at bounding box center [574, 271] width 1 height 8
radio input "true"
click at [593, 475] on icon at bounding box center [585, 474] width 16 height 7
click at [559, 475] on button "Next" at bounding box center [573, 473] width 155 height 38
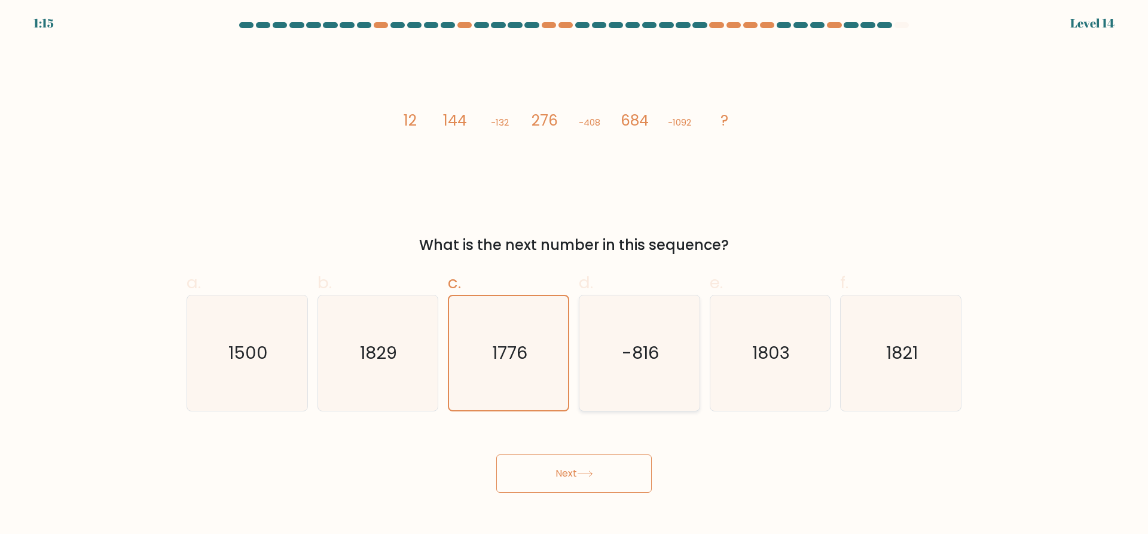
click at [658, 392] on icon "-816" at bounding box center [639, 352] width 115 height 115
click at [575, 275] on input "d. -816" at bounding box center [574, 271] width 1 height 8
radio input "true"
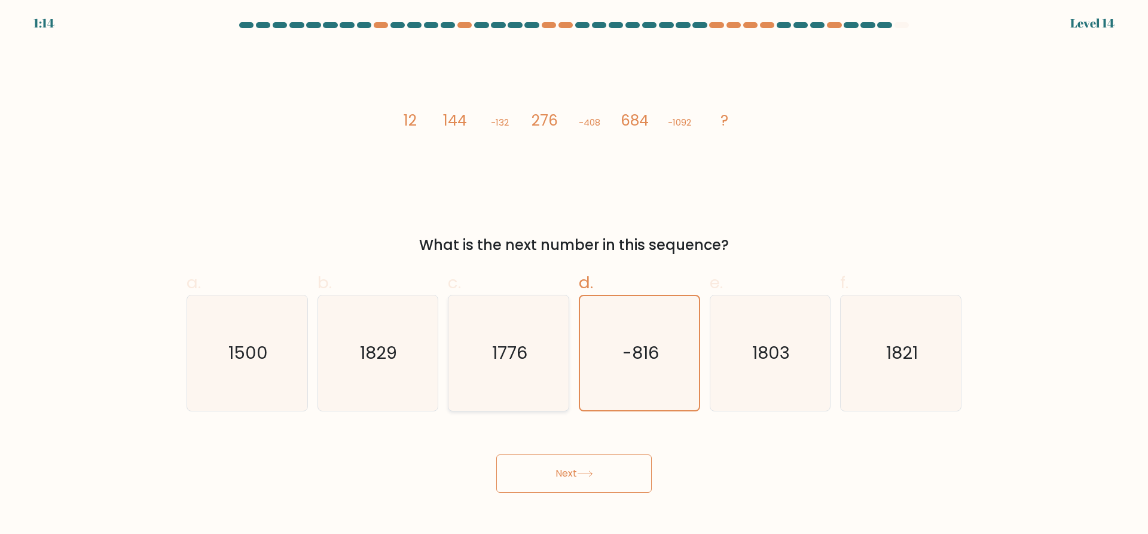
click at [480, 358] on icon "1776" at bounding box center [508, 352] width 115 height 115
click at [574, 275] on input "c. 1776" at bounding box center [574, 271] width 1 height 8
radio input "true"
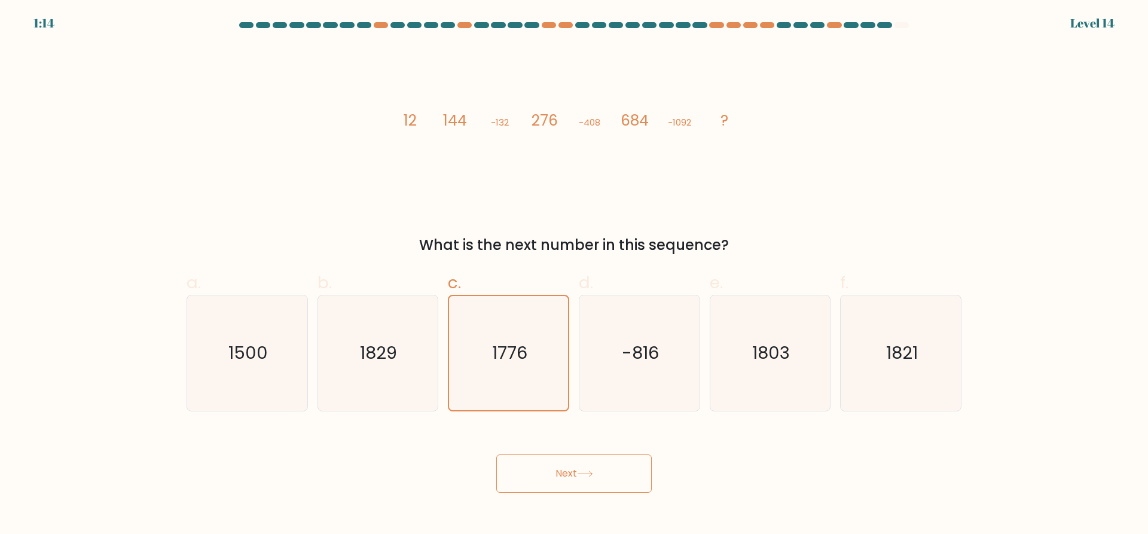
click at [569, 479] on button "Next" at bounding box center [573, 473] width 155 height 38
click at [573, 473] on button "Next" at bounding box center [573, 473] width 155 height 38
drag, startPoint x: 888, startPoint y: 344, endPoint x: 784, endPoint y: 430, distance: 134.7
click at [888, 344] on text "1821" at bounding box center [902, 353] width 32 height 24
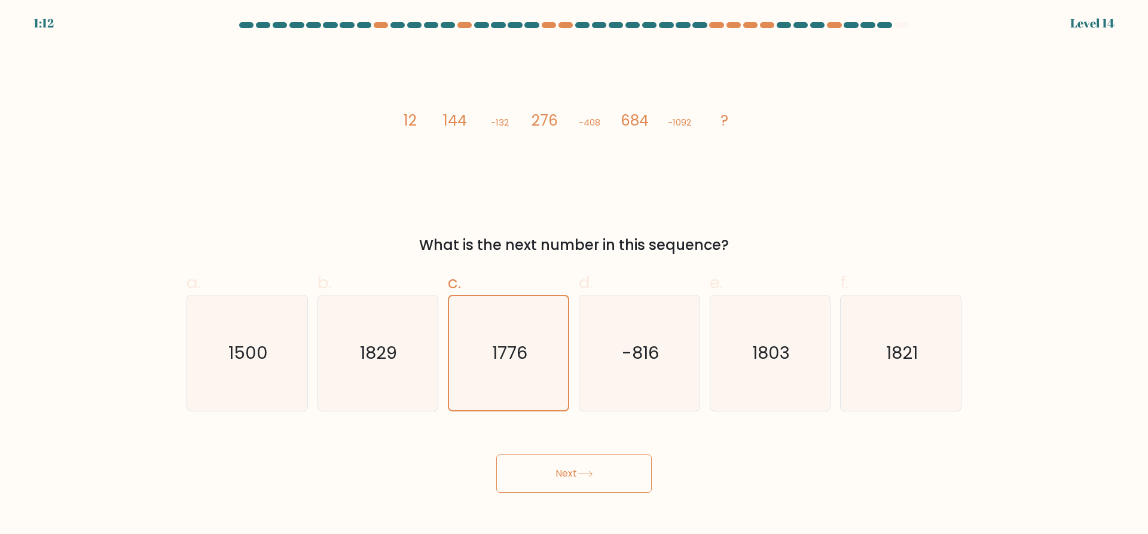
click at [575, 275] on input "f. 1821" at bounding box center [574, 271] width 1 height 8
radio input "true"
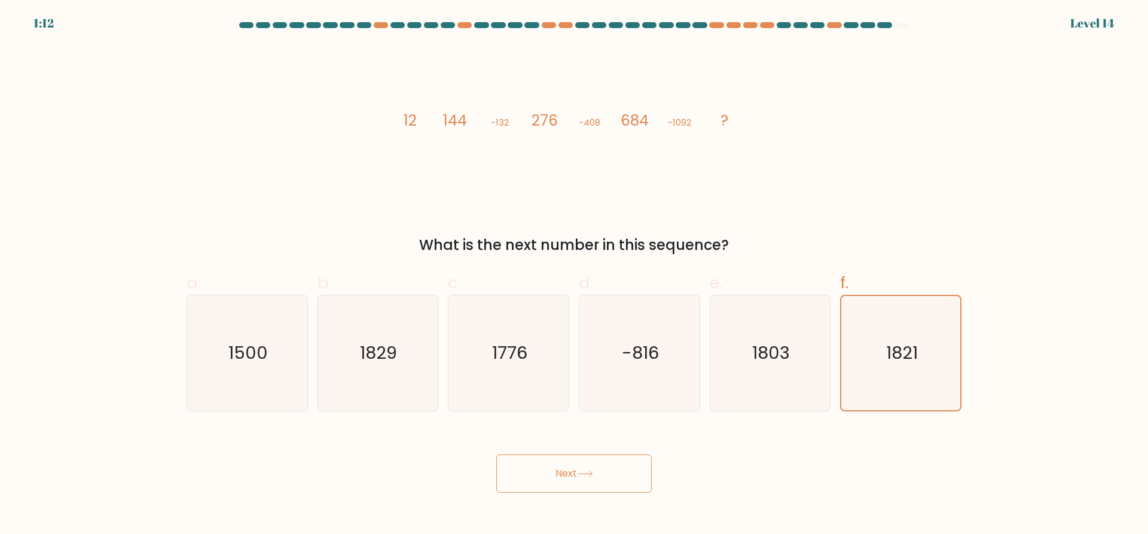
click at [615, 478] on button "Next" at bounding box center [573, 473] width 155 height 38
drag, startPoint x: 801, startPoint y: 338, endPoint x: 676, endPoint y: 449, distance: 167.8
click at [798, 345] on icon "1803" at bounding box center [769, 352] width 115 height 115
click at [575, 275] on input "e. 1803" at bounding box center [574, 271] width 1 height 8
radio input "true"
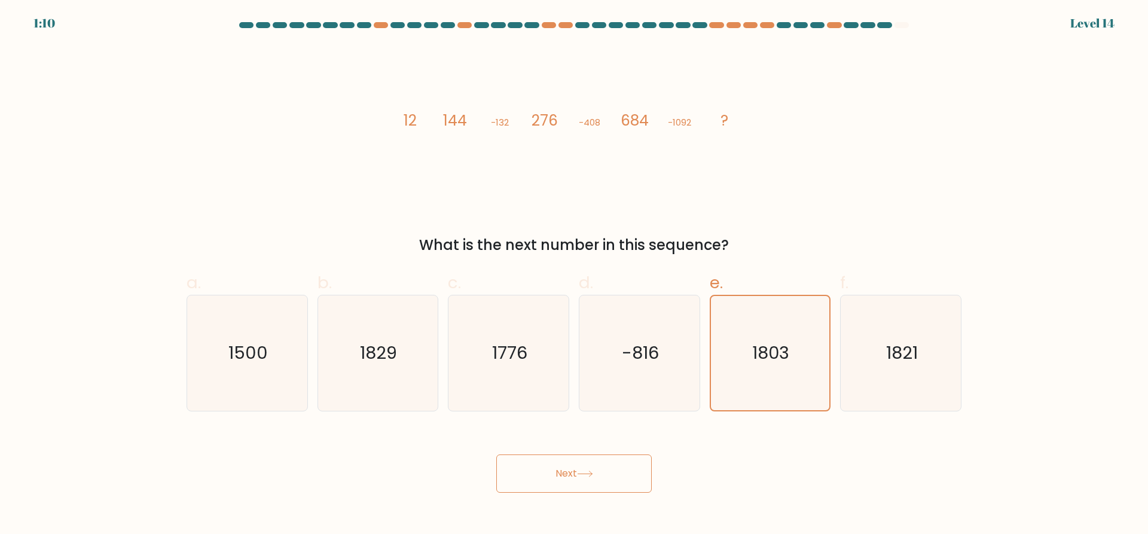
click at [600, 468] on button "Next" at bounding box center [573, 473] width 155 height 38
click at [630, 388] on icon "-816" at bounding box center [639, 352] width 115 height 115
click at [575, 275] on input "d. -816" at bounding box center [574, 271] width 1 height 8
radio input "true"
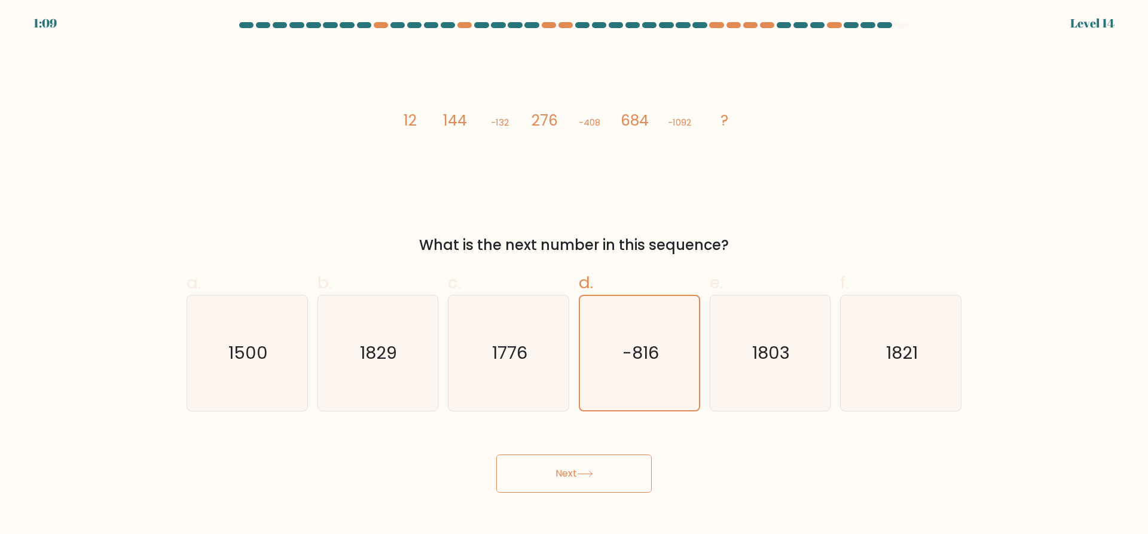
drag, startPoint x: 598, startPoint y: 474, endPoint x: 591, endPoint y: 443, distance: 32.5
click at [597, 471] on button "Next" at bounding box center [573, 473] width 155 height 38
drag, startPoint x: 535, startPoint y: 348, endPoint x: 548, endPoint y: 446, distance: 98.3
click at [535, 354] on icon "1776" at bounding box center [508, 352] width 115 height 115
click at [574, 275] on input "c. 1776" at bounding box center [574, 271] width 1 height 8
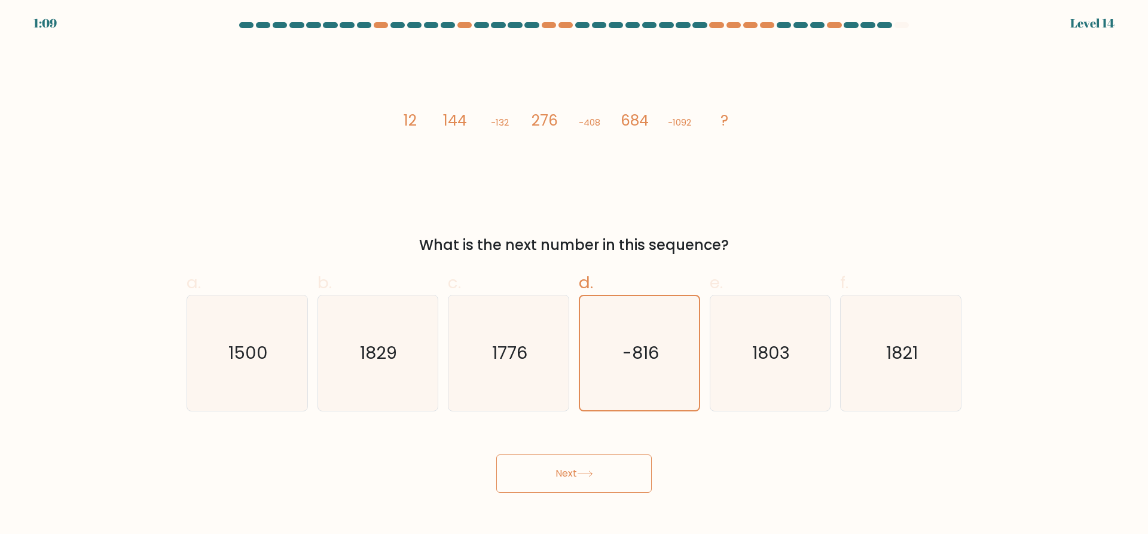
radio input "true"
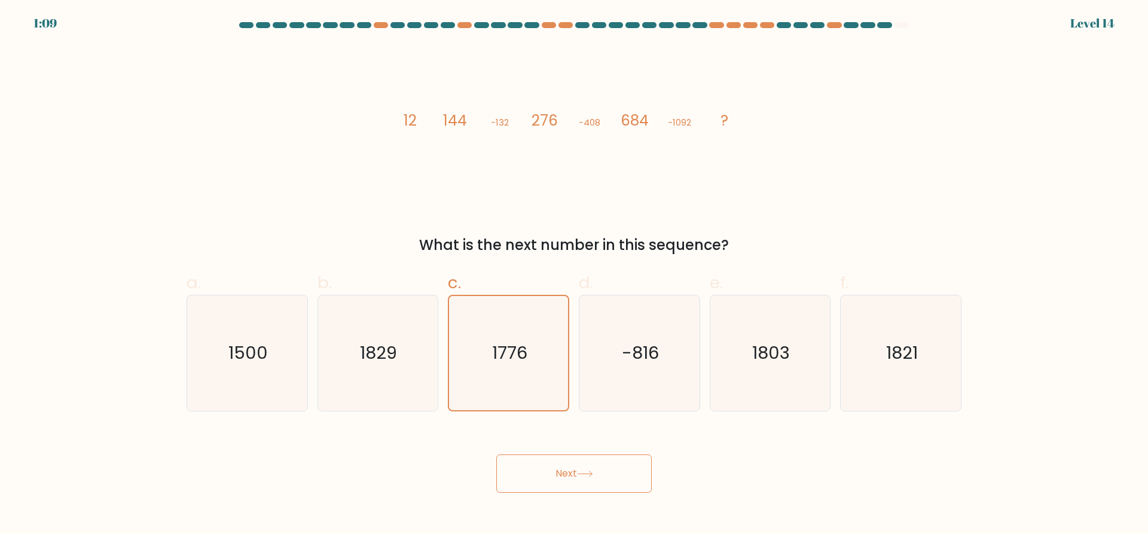
click at [552, 466] on button "Next" at bounding box center [573, 473] width 155 height 38
click at [362, 331] on icon "1829" at bounding box center [377, 352] width 115 height 115
click at [574, 275] on input "b. 1829" at bounding box center [574, 271] width 1 height 8
radio input "true"
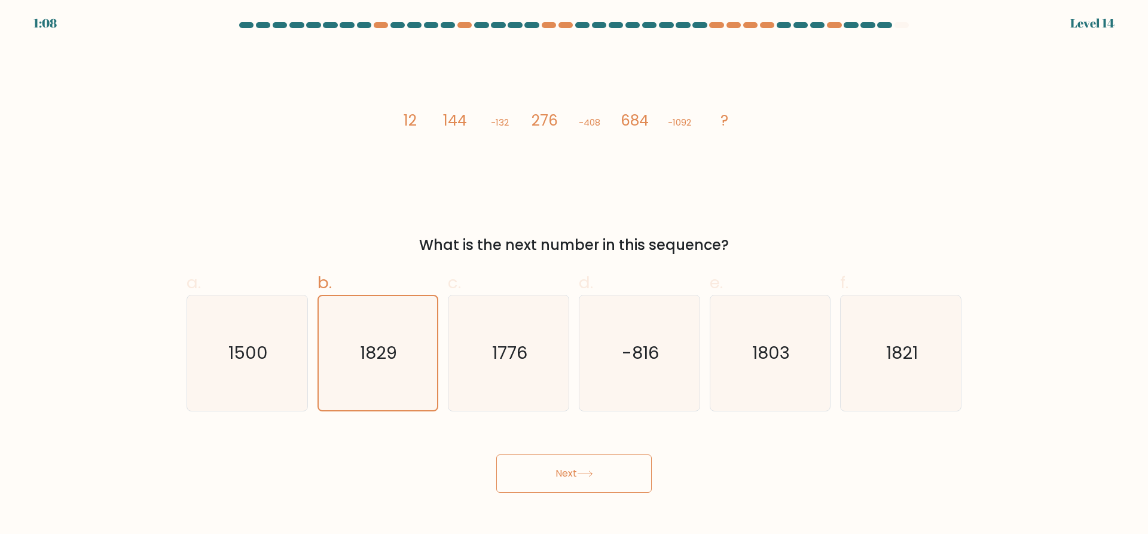
click at [556, 478] on button "Next" at bounding box center [573, 473] width 155 height 38
drag, startPoint x: 246, startPoint y: 340, endPoint x: 484, endPoint y: 447, distance: 261.0
click at [249, 341] on icon "1500" at bounding box center [247, 352] width 115 height 115
click at [574, 275] on input "a. 1500" at bounding box center [574, 271] width 1 height 8
radio input "true"
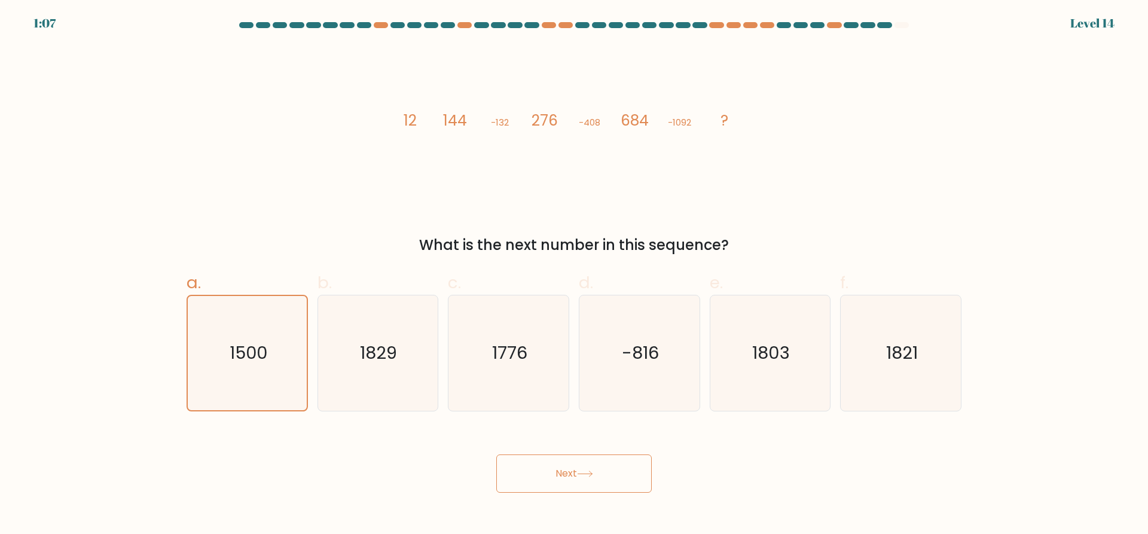
click at [548, 476] on button "Next" at bounding box center [573, 473] width 155 height 38
drag, startPoint x: 548, startPoint y: 476, endPoint x: 611, endPoint y: 306, distance: 181.4
click at [554, 469] on button "Next" at bounding box center [573, 473] width 155 height 38
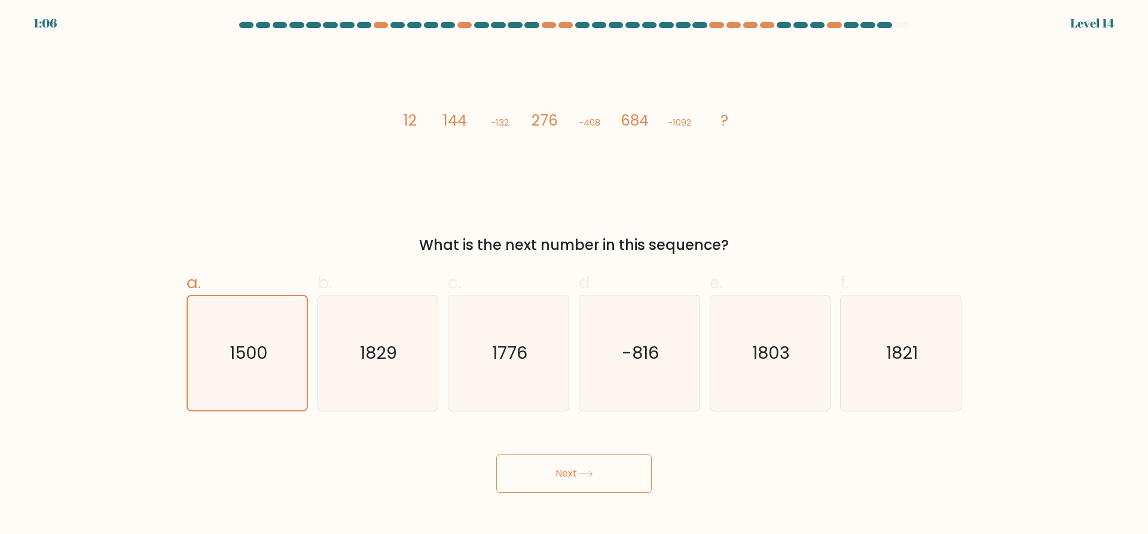
drag, startPoint x: 635, startPoint y: 244, endPoint x: 651, endPoint y: 222, distance: 27.4
click at [645, 230] on div "image/svg+xml 12 144 -132 276 -408 684 -1092 ? What is the next number in this …" at bounding box center [573, 150] width 789 height 210
click at [730, 123] on icon "image/svg+xml 12 144 -132 276 -408 684 -1092 ?" at bounding box center [574, 125] width 359 height 160
click at [409, 344] on icon "1829" at bounding box center [377, 352] width 115 height 115
click at [574, 275] on input "b. 1829" at bounding box center [574, 271] width 1 height 8
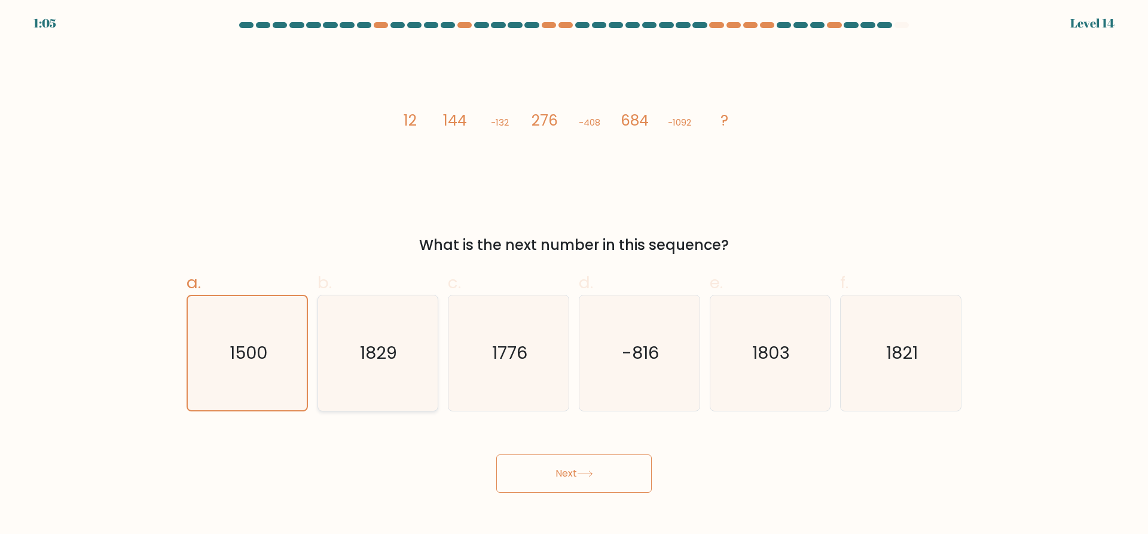
radio input "true"
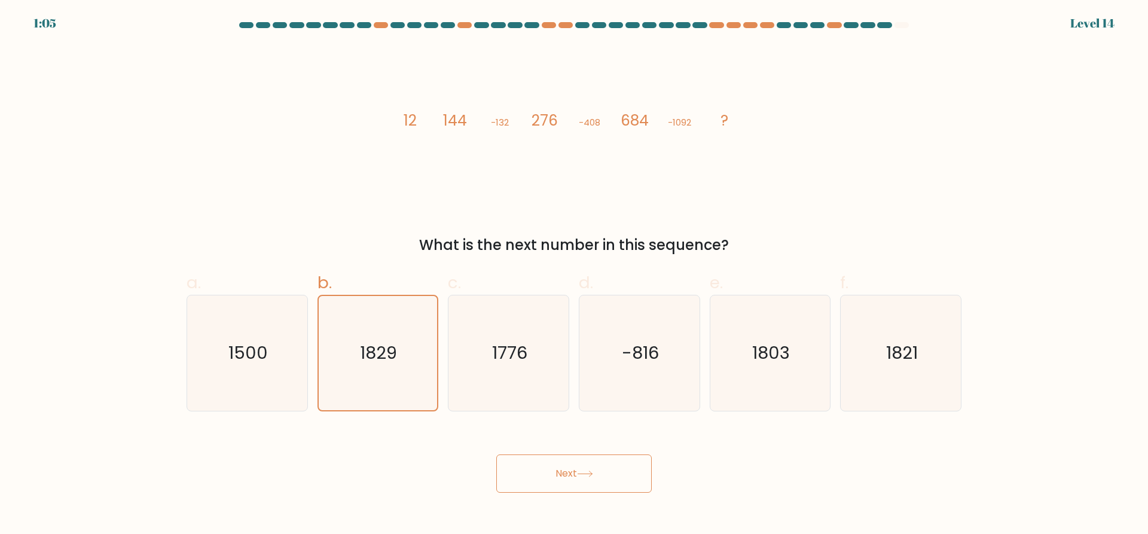
click at [582, 475] on icon at bounding box center [585, 474] width 16 height 7
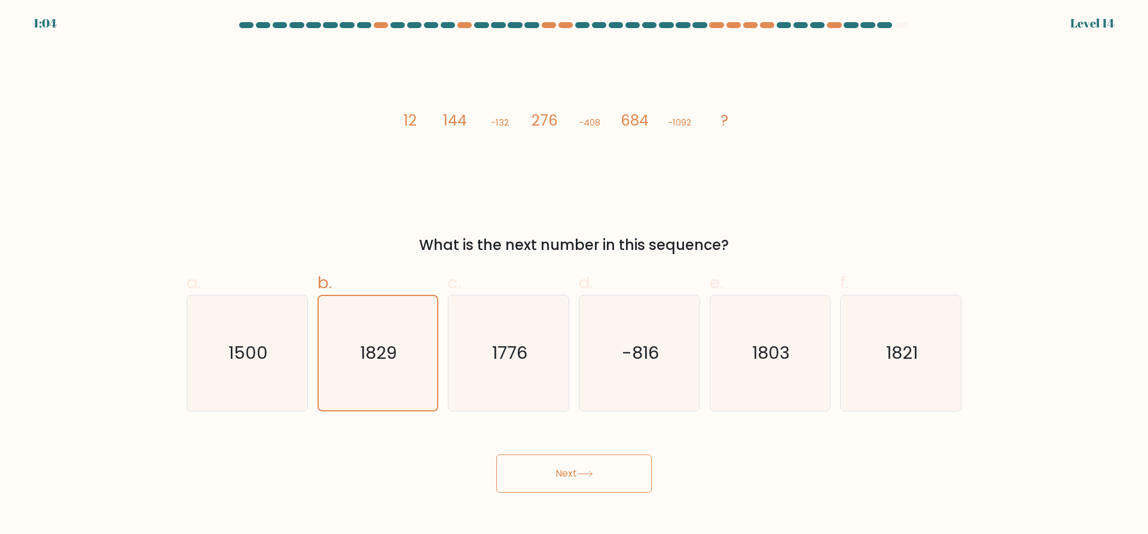
click at [582, 475] on icon at bounding box center [585, 474] width 16 height 7
click at [882, 25] on div at bounding box center [884, 25] width 14 height 6
click at [897, 28] on div at bounding box center [902, 25] width 14 height 6
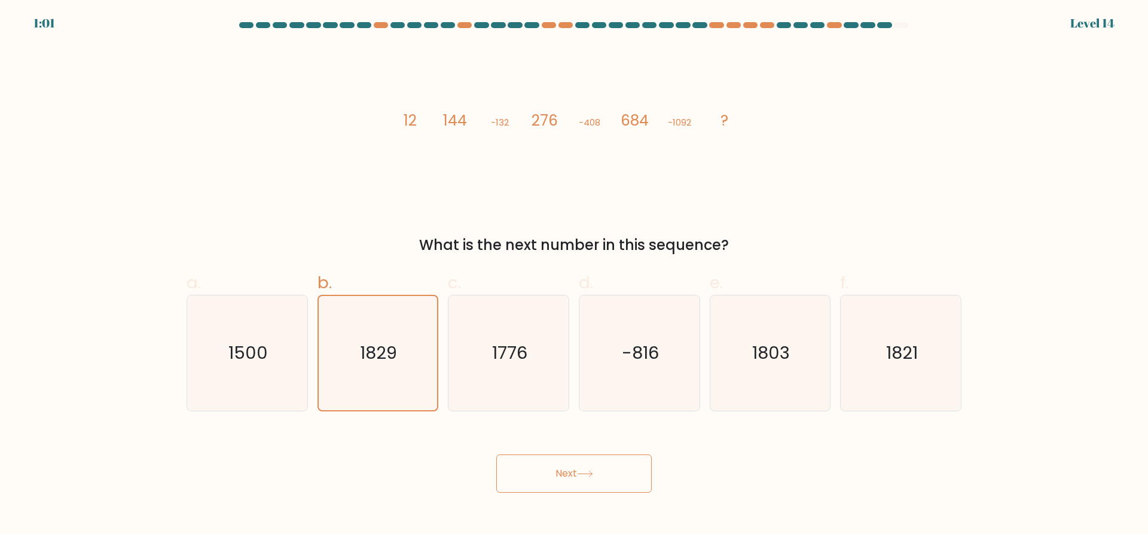
click at [722, 134] on icon "image/svg+xml 12 144 -132 276 -408 684 -1092 ?" at bounding box center [574, 125] width 359 height 160
click at [572, 384] on div "c. 1776" at bounding box center [508, 340] width 131 height 141
click at [544, 386] on icon "1776" at bounding box center [508, 352] width 115 height 115
click at [574, 275] on input "c. 1776" at bounding box center [574, 271] width 1 height 8
radio input "true"
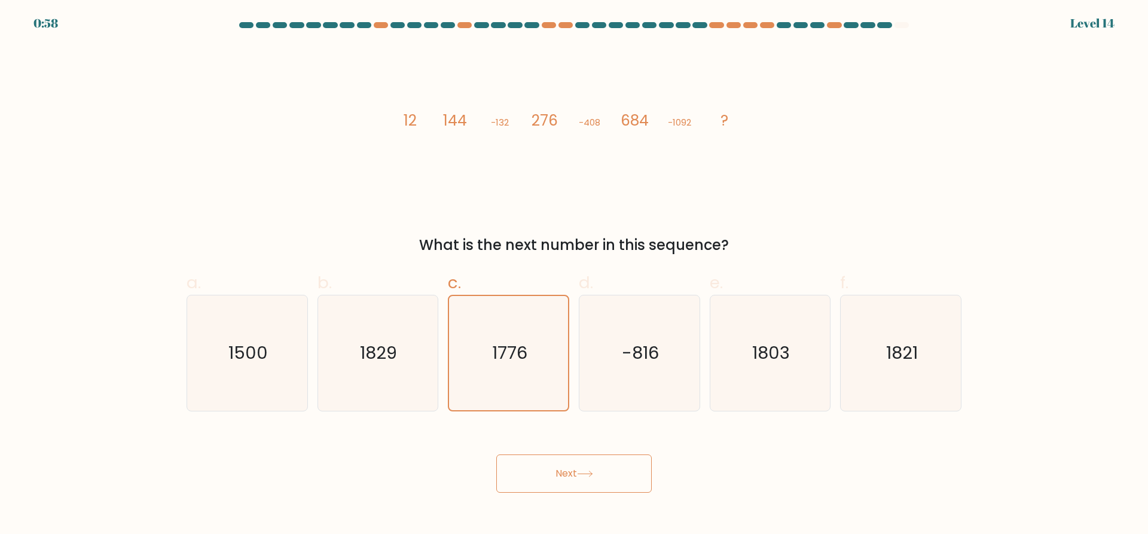
click at [565, 473] on button "Next" at bounding box center [573, 473] width 155 height 38
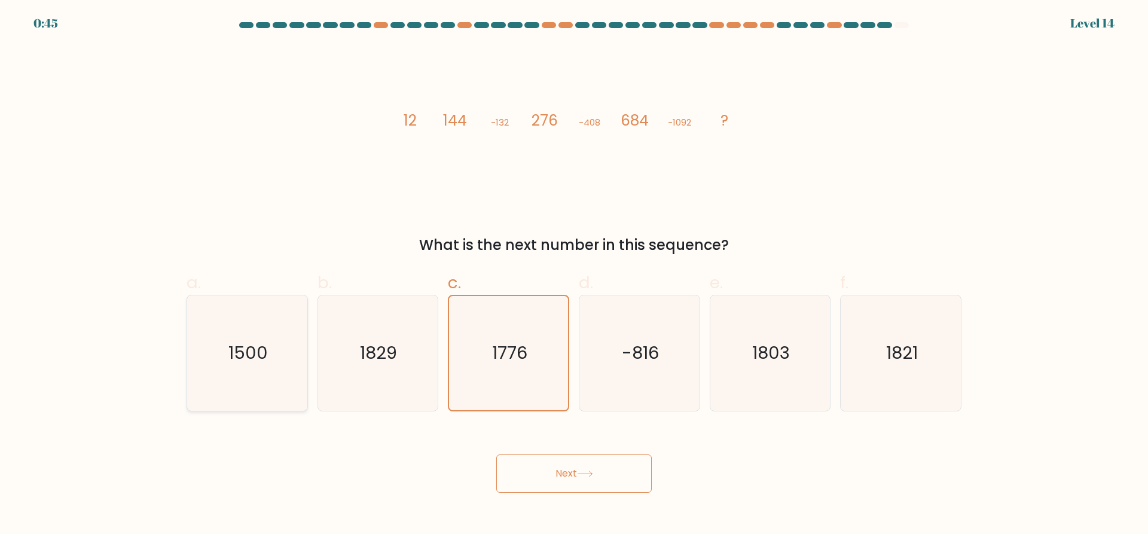
click at [290, 386] on icon "1500" at bounding box center [247, 352] width 115 height 115
click at [574, 275] on input "a. 1500" at bounding box center [574, 271] width 1 height 8
radio input "true"
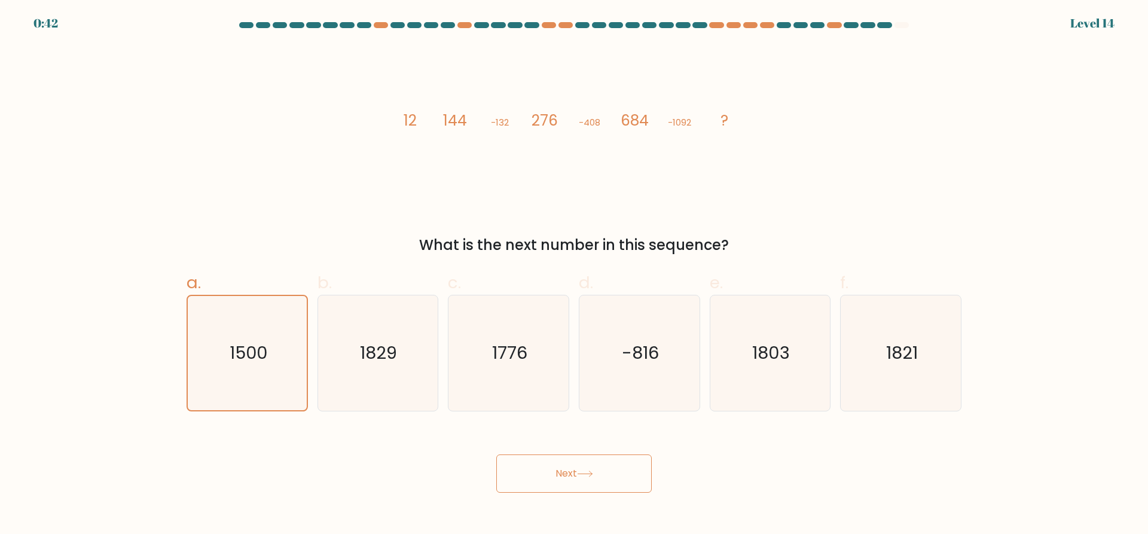
click at [544, 477] on button "Next" at bounding box center [573, 473] width 155 height 38
click at [584, 474] on icon at bounding box center [585, 473] width 14 height 5
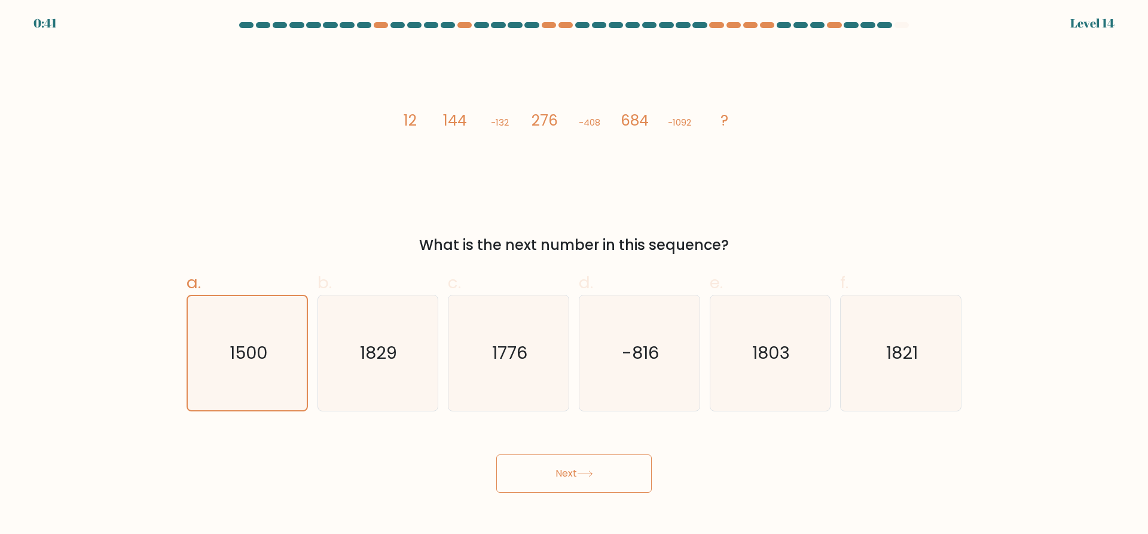
click at [584, 474] on icon at bounding box center [585, 473] width 14 height 5
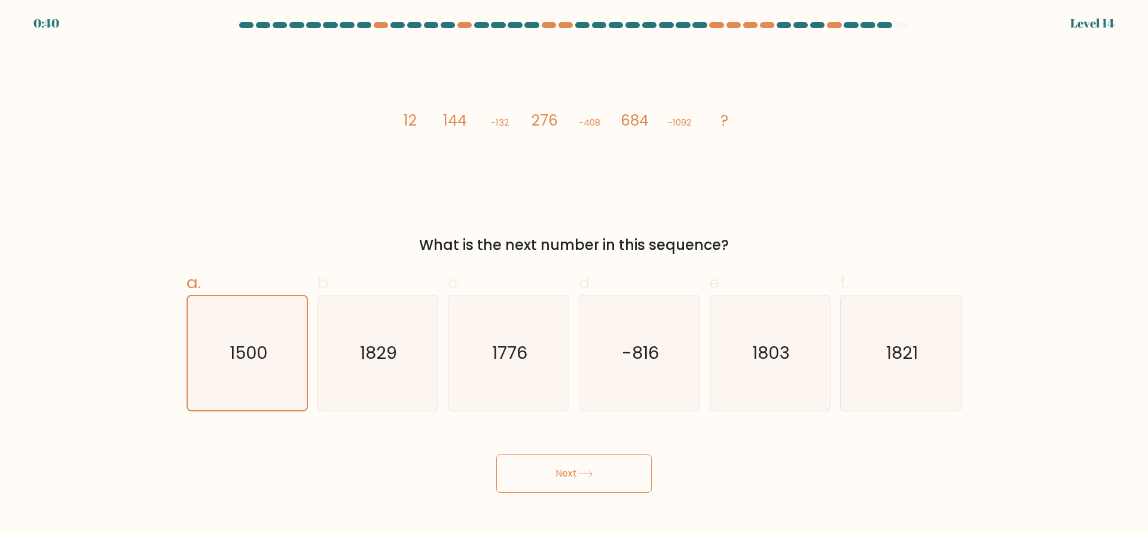
click at [584, 474] on icon at bounding box center [585, 473] width 14 height 5
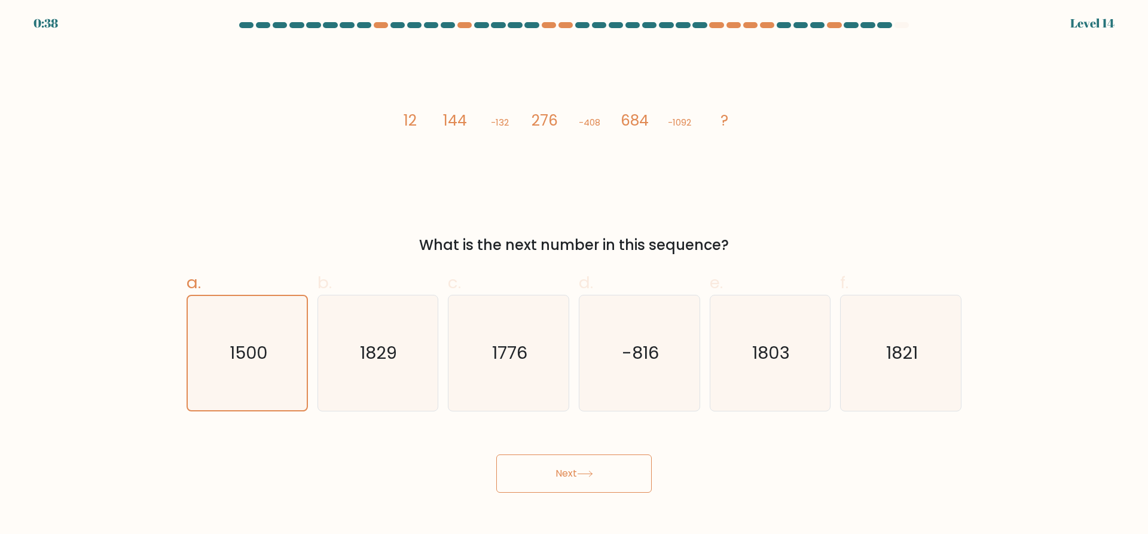
drag, startPoint x: 765, startPoint y: 474, endPoint x: 685, endPoint y: 471, distance: 80.2
click at [759, 474] on div "Next" at bounding box center [573, 459] width 789 height 67
click at [623, 471] on button "Next" at bounding box center [573, 473] width 155 height 38
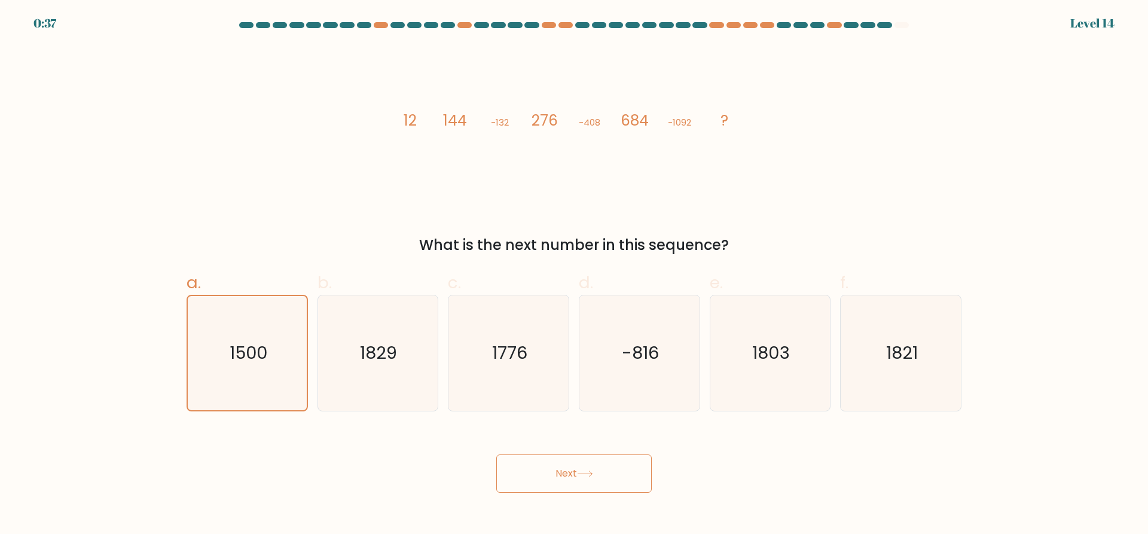
click at [623, 471] on button "Next" at bounding box center [573, 473] width 155 height 38
click at [618, 470] on button "Next" at bounding box center [573, 473] width 155 height 38
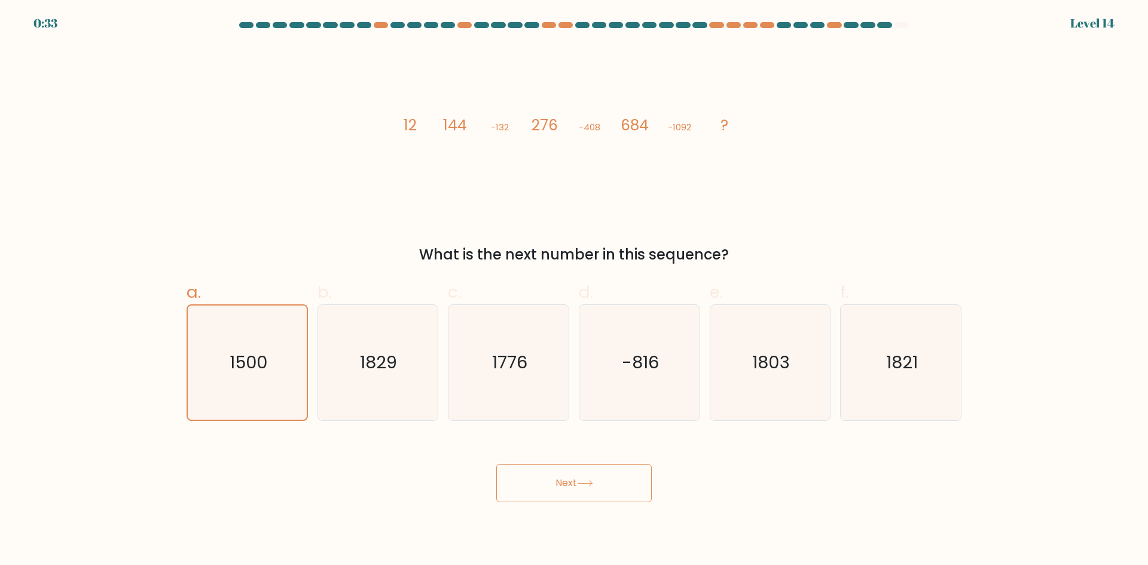
drag, startPoint x: 735, startPoint y: 132, endPoint x: 724, endPoint y: 130, distance: 11.5
click at [734, 133] on icon "image/svg+xml 12 144 -132 276 -408 684 -1092 ?" at bounding box center [574, 130] width 359 height 170
click at [565, 483] on button "Next" at bounding box center [573, 483] width 155 height 38
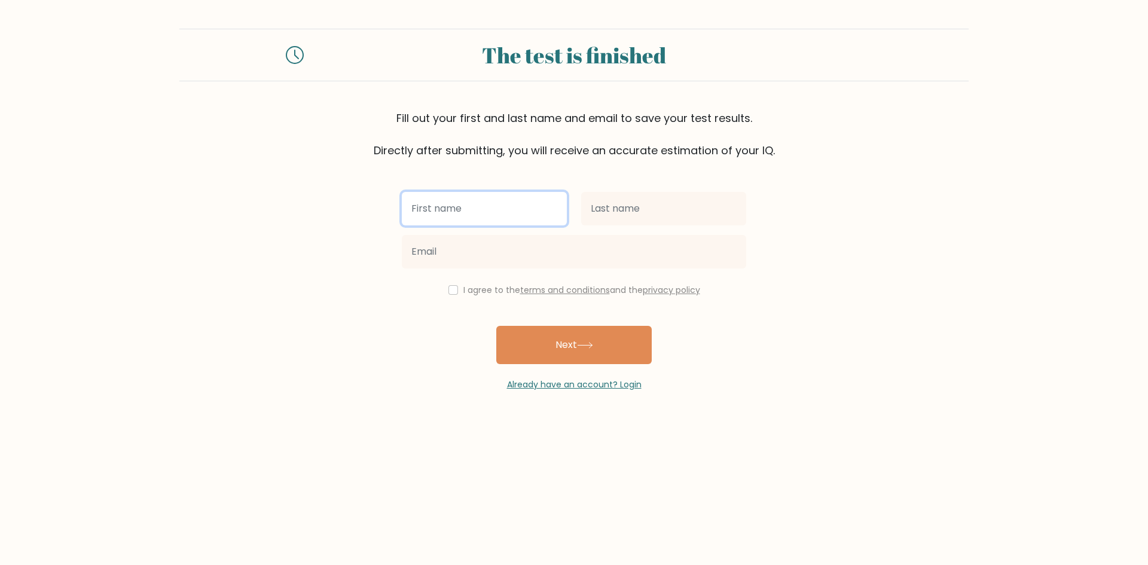
click at [361, 199] on input "text" at bounding box center [484, 208] width 165 height 33
type input "[PERSON_NAME]"
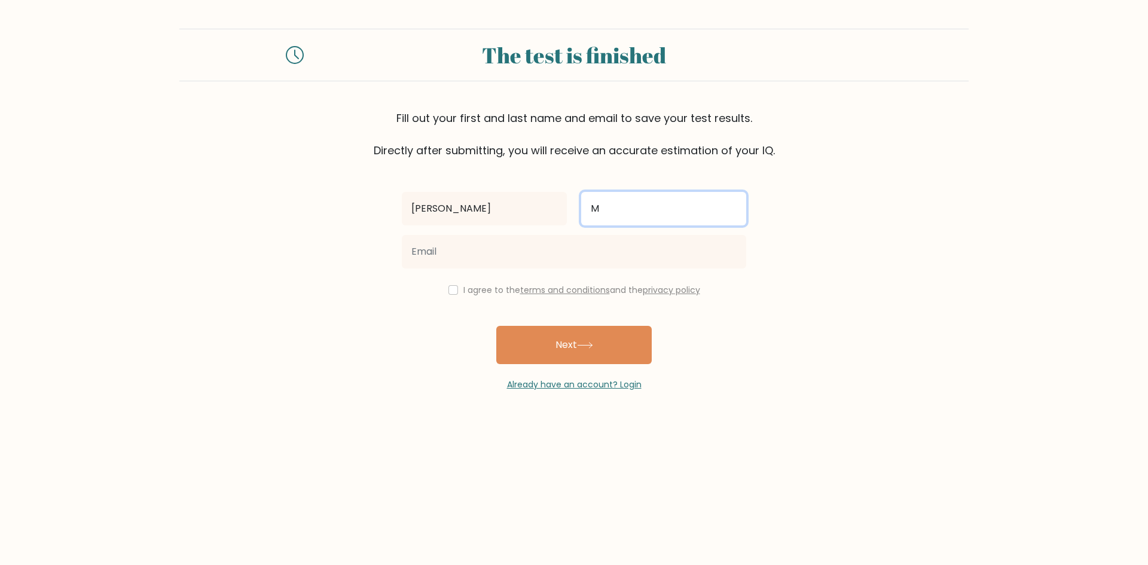
type input "M"
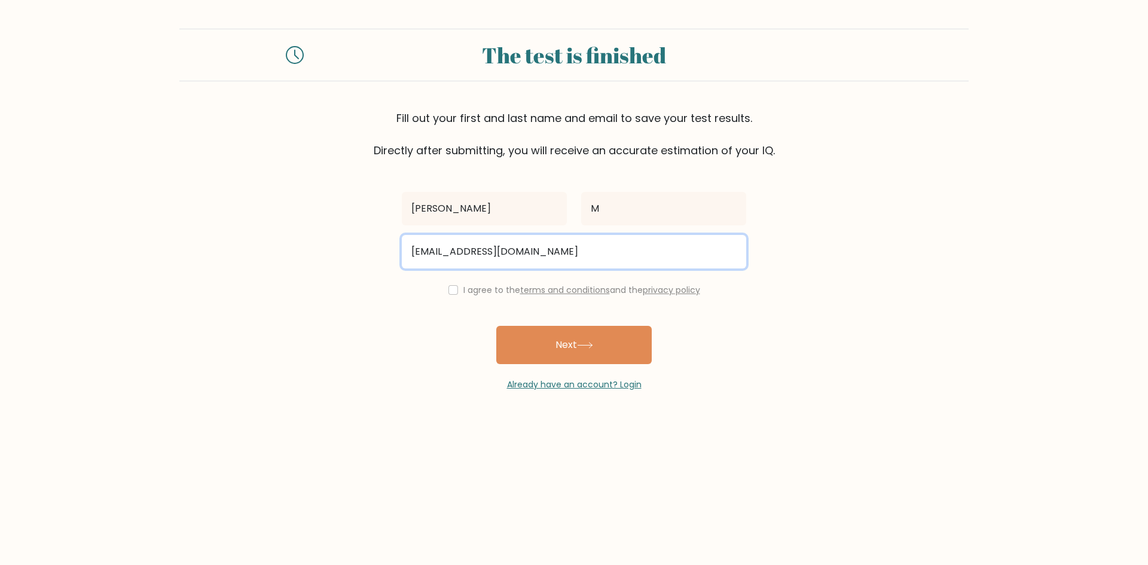
type input "[EMAIL_ADDRESS][DOMAIN_NAME]"
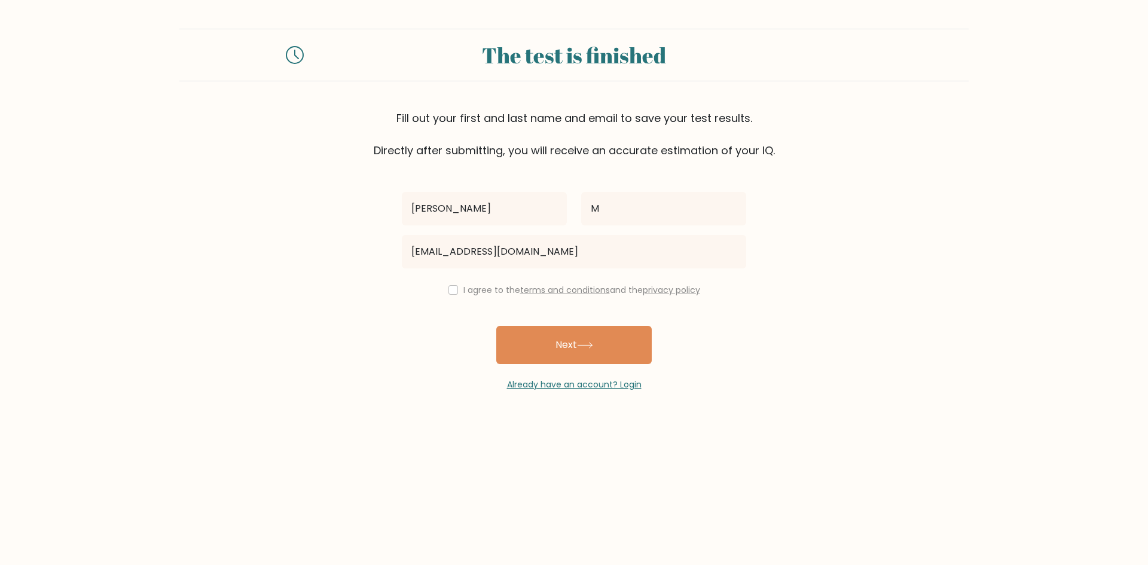
click at [361, 199] on div "I agree to the terms and conditions and the privacy policy" at bounding box center [574, 290] width 359 height 14
click at [361, 199] on input "checkbox" at bounding box center [453, 290] width 10 height 10
checkbox input "true"
click at [361, 199] on button "Next" at bounding box center [573, 345] width 155 height 38
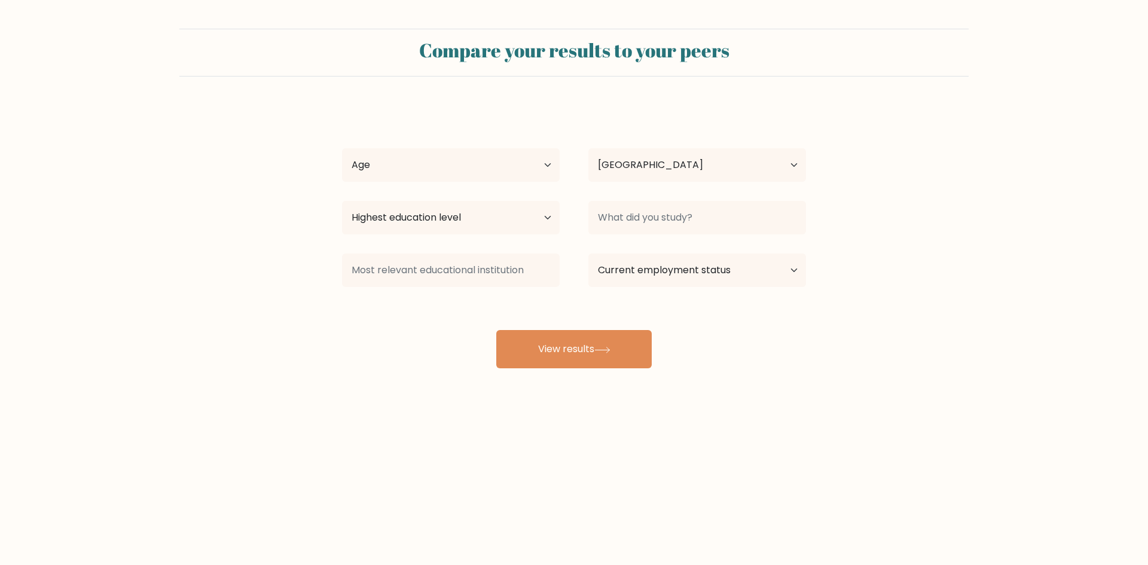
select select "US"
click at [464, 159] on select "Age Under 18 years old 18-24 years old 25-34 years old 35-44 years old 45-54 ye…" at bounding box center [451, 164] width 218 height 33
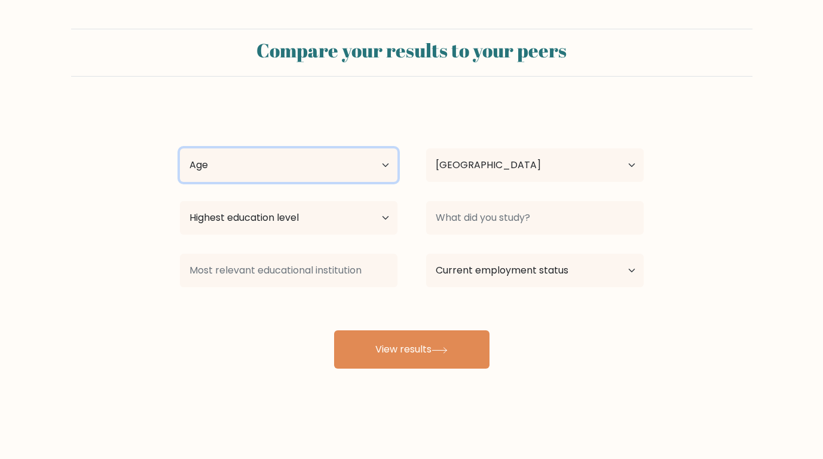
click at [267, 167] on select "Age Under 18 years old 18-24 years old 25-34 years old 35-44 years old 45-54 ye…" at bounding box center [289, 164] width 218 height 33
select select "25_34"
click at [180, 148] on select "Age Under 18 years old 18-24 years old 25-34 years old 35-44 years old 45-54 ye…" at bounding box center [289, 164] width 218 height 33
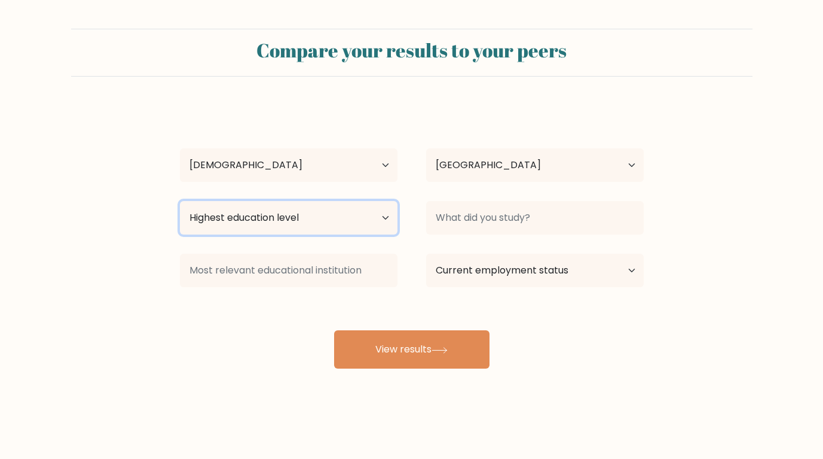
click at [293, 221] on select "Highest education level No schooling Primary Lower Secondary Upper Secondary Oc…" at bounding box center [289, 217] width 218 height 33
select select "bachelors_degree"
click at [180, 201] on select "Highest education level No schooling Primary Lower Secondary Upper Secondary Oc…" at bounding box center [289, 217] width 218 height 33
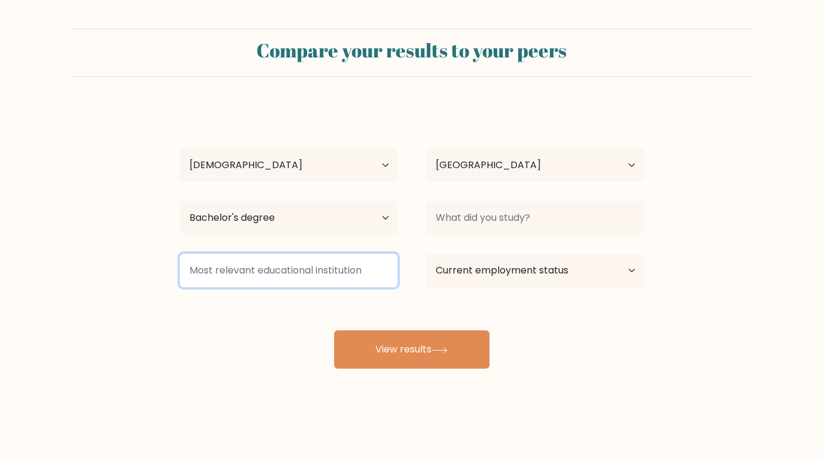
click at [282, 274] on input at bounding box center [289, 270] width 218 height 33
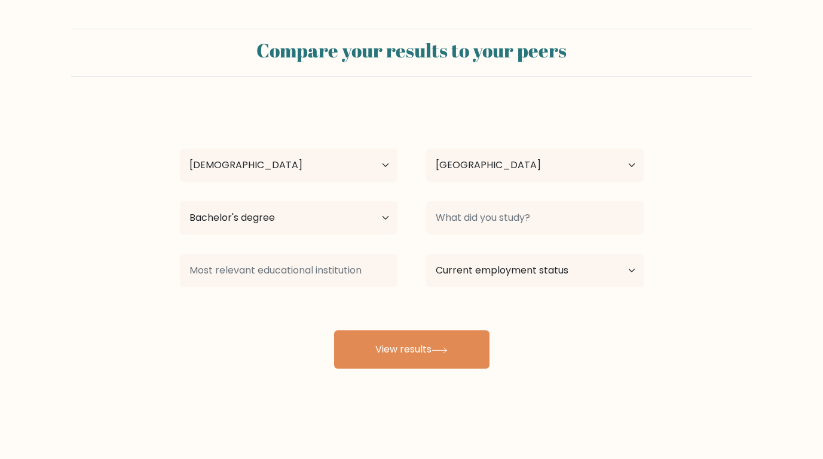
click at [99, 273] on form "Compare your results to your peers Nick M Age Under 18 years old 18-24 years ol…" at bounding box center [411, 199] width 823 height 340
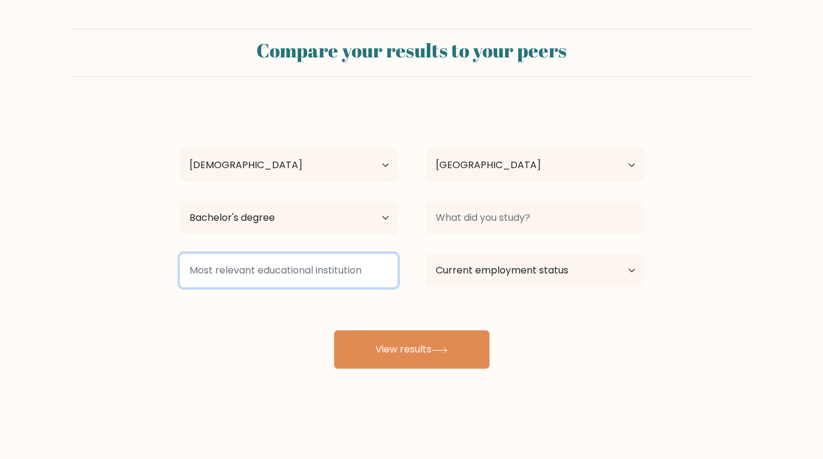
click at [327, 270] on input at bounding box center [289, 270] width 218 height 33
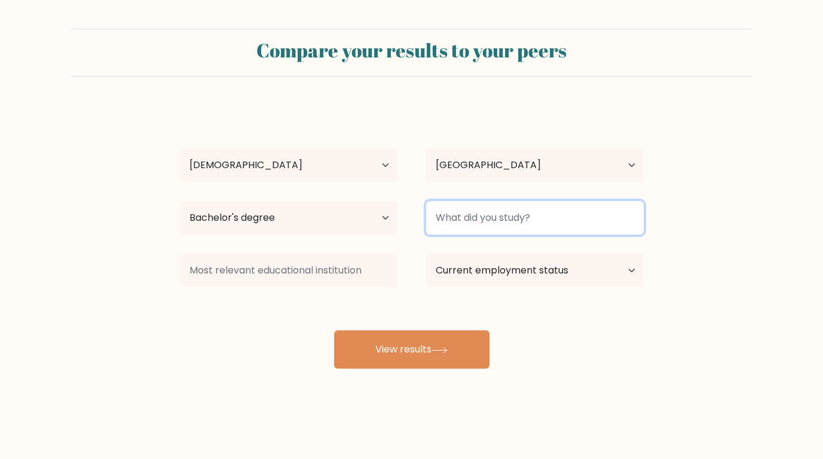
click at [462, 219] on input at bounding box center [535, 217] width 218 height 33
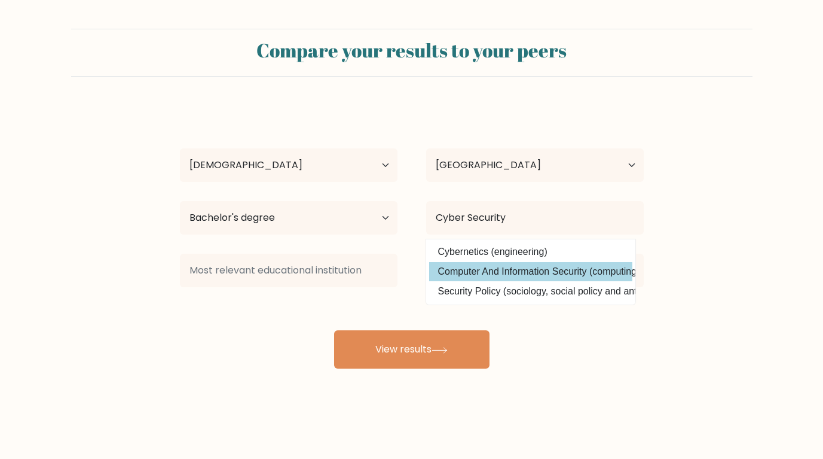
click at [548, 272] on option "Computer And Information Security (computing)" at bounding box center [530, 271] width 203 height 19
type input "Computer And Information Security"
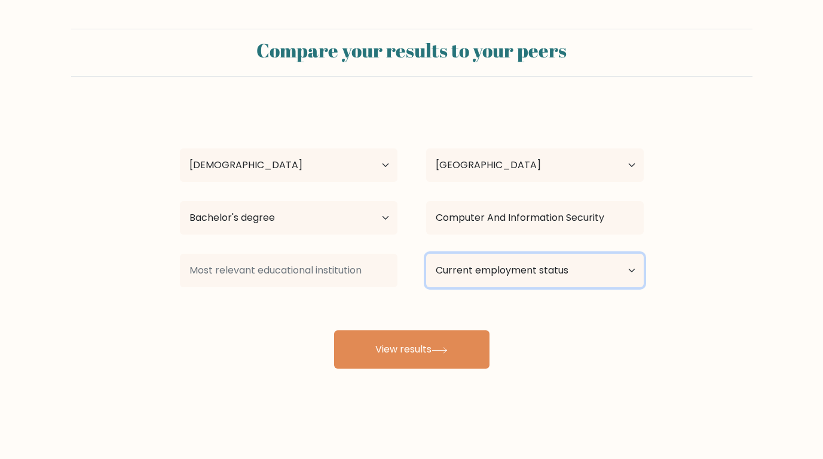
click at [547, 268] on select "Current employment status Employed Student Retired Other / prefer not to answer" at bounding box center [535, 270] width 218 height 33
select select "employed"
click at [426, 254] on select "Current employment status Employed Student Retired Other / prefer not to answer" at bounding box center [535, 270] width 218 height 33
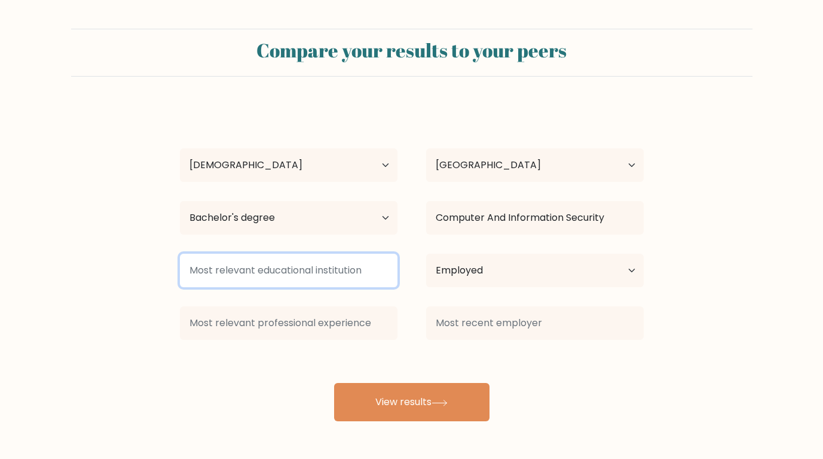
click at [294, 269] on input at bounding box center [289, 270] width 218 height 33
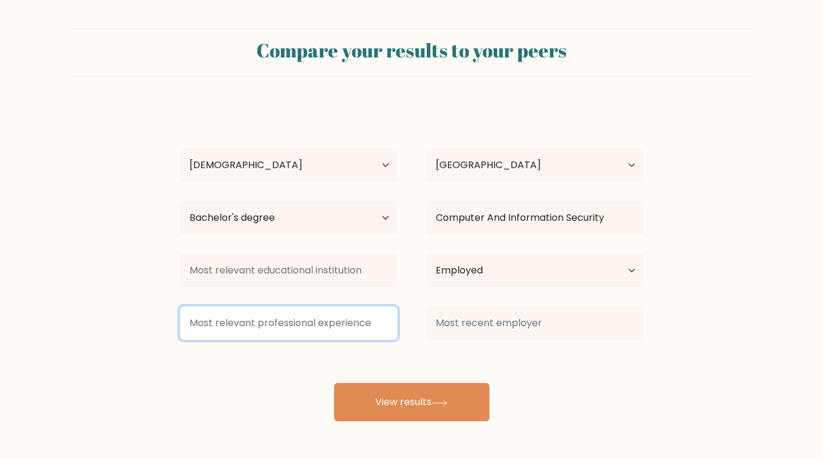
click at [293, 327] on input at bounding box center [289, 322] width 218 height 33
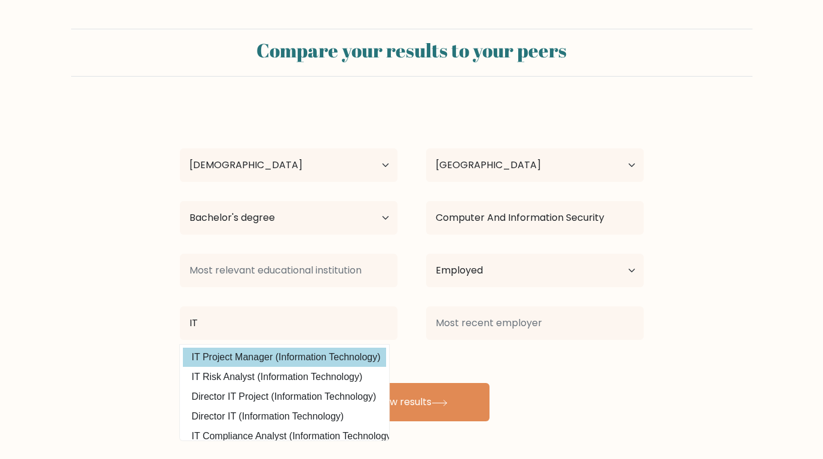
click at [308, 362] on option "IT Project Manager (Information Technology)" at bounding box center [284, 356] width 203 height 19
type input "IT Project Manager"
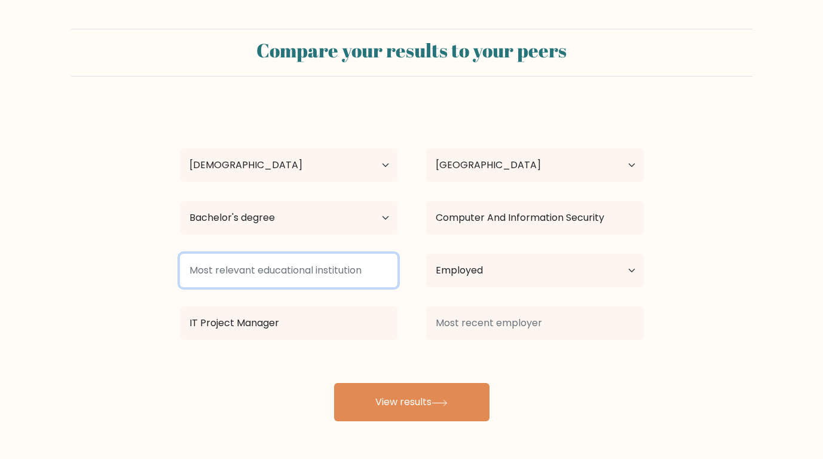
click at [309, 283] on input at bounding box center [289, 270] width 218 height 33
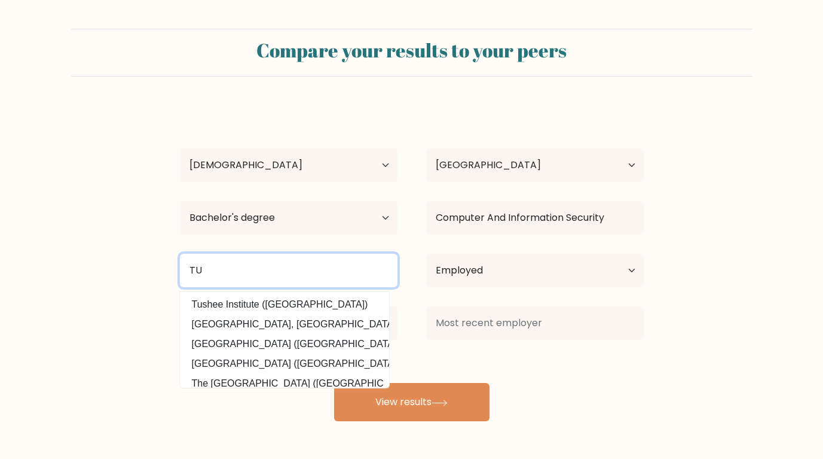
type input "T"
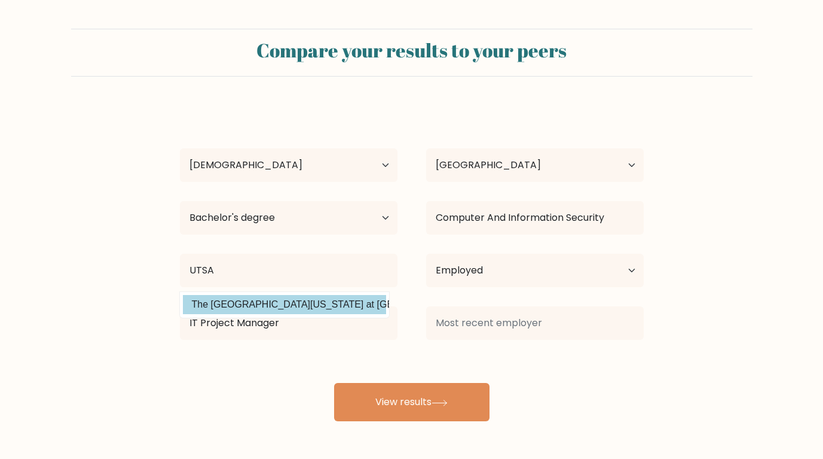
click at [297, 303] on option "The University of Texas at San Antonio (United States)" at bounding box center [284, 304] width 203 height 19
type input "The University of Texas at San Antonio"
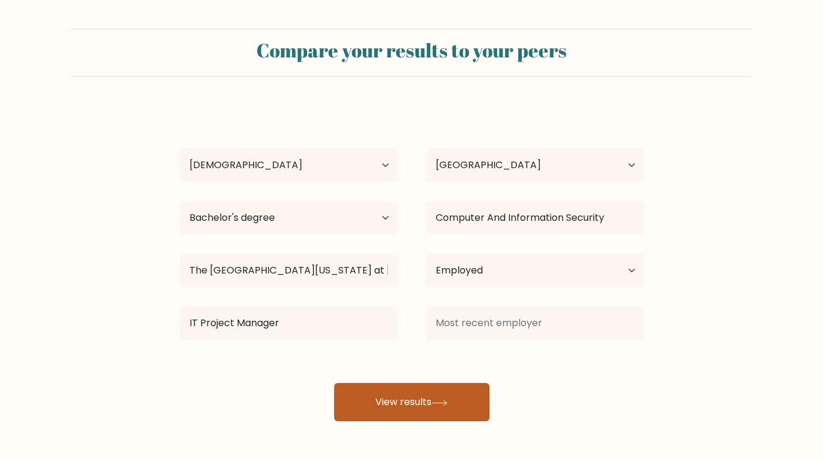
click at [392, 403] on button "View results" at bounding box center [411, 402] width 155 height 38
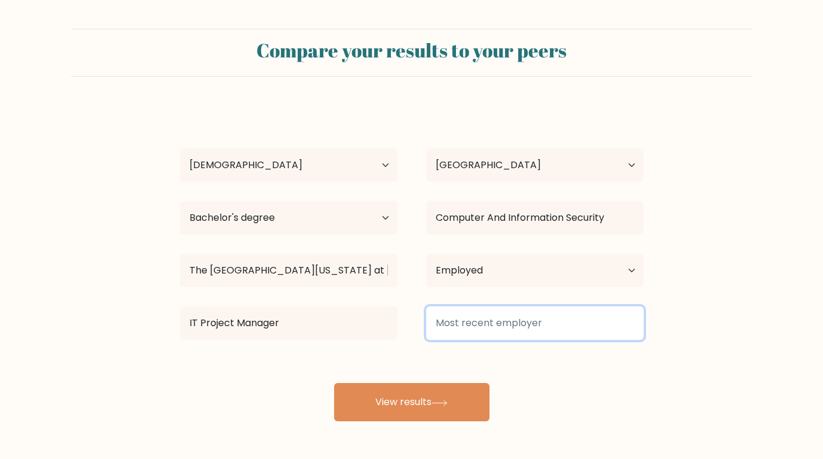
click at [541, 330] on input at bounding box center [535, 322] width 218 height 33
click at [541, 322] on input at bounding box center [535, 322] width 218 height 33
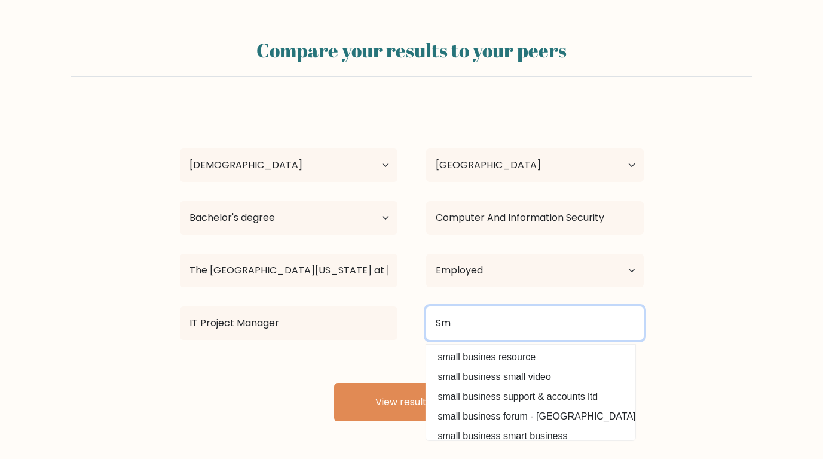
type input "S"
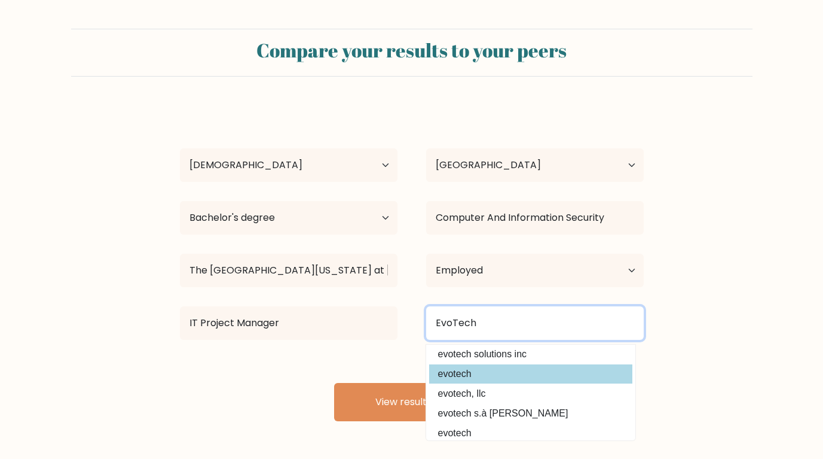
scroll to position [60, 0]
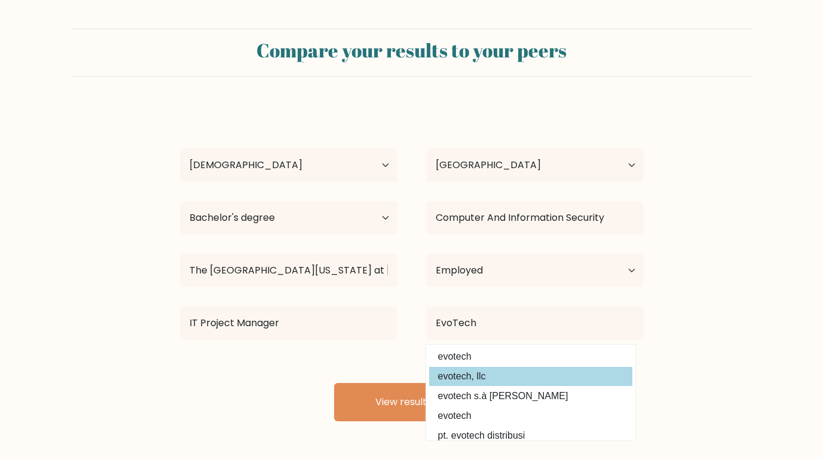
click at [528, 378] on option "evotech, llc" at bounding box center [530, 376] width 203 height 19
type input "evotech, llc"
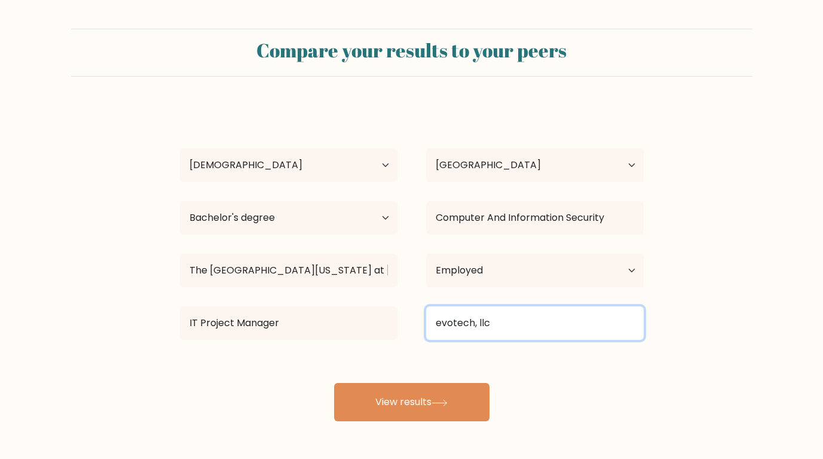
click at [541, 319] on input "evotech, llc" at bounding box center [535, 322] width 218 height 33
drag, startPoint x: 541, startPoint y: 319, endPoint x: 340, endPoint y: 303, distance: 201.5
click at [340, 303] on div "IT Project Manager evotech, llc" at bounding box center [412, 322] width 493 height 43
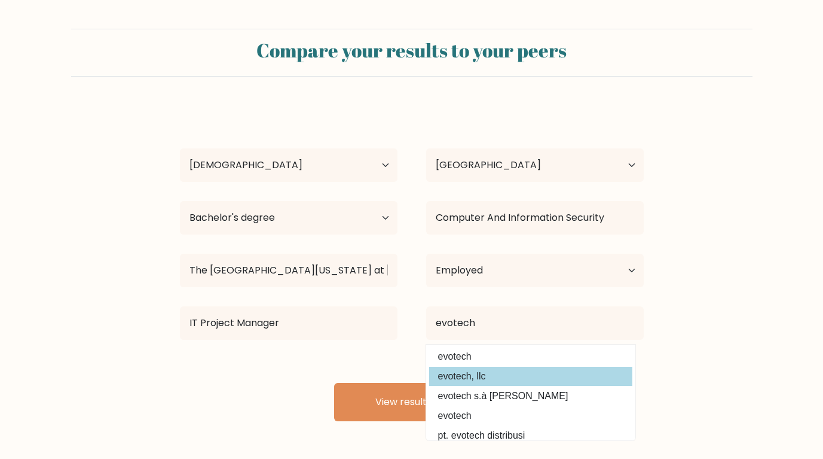
click at [555, 374] on option "evotech, llc" at bounding box center [530, 376] width 203 height 19
type input "evotech, llc"
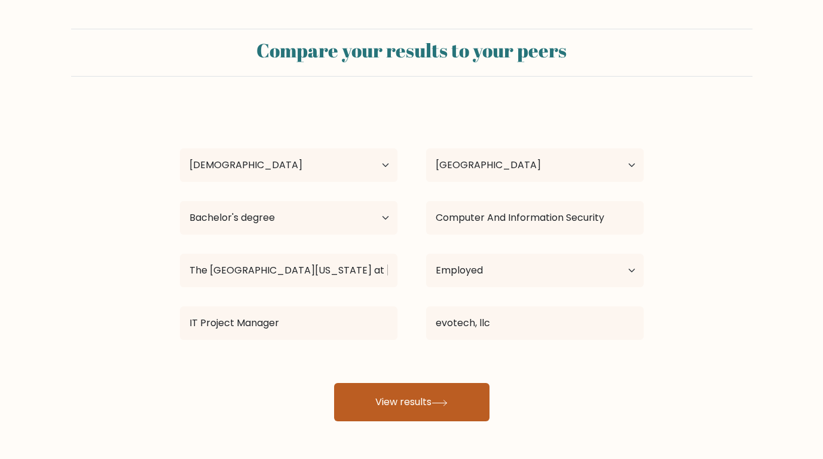
click at [444, 401] on icon at bounding box center [440, 402] width 16 height 7
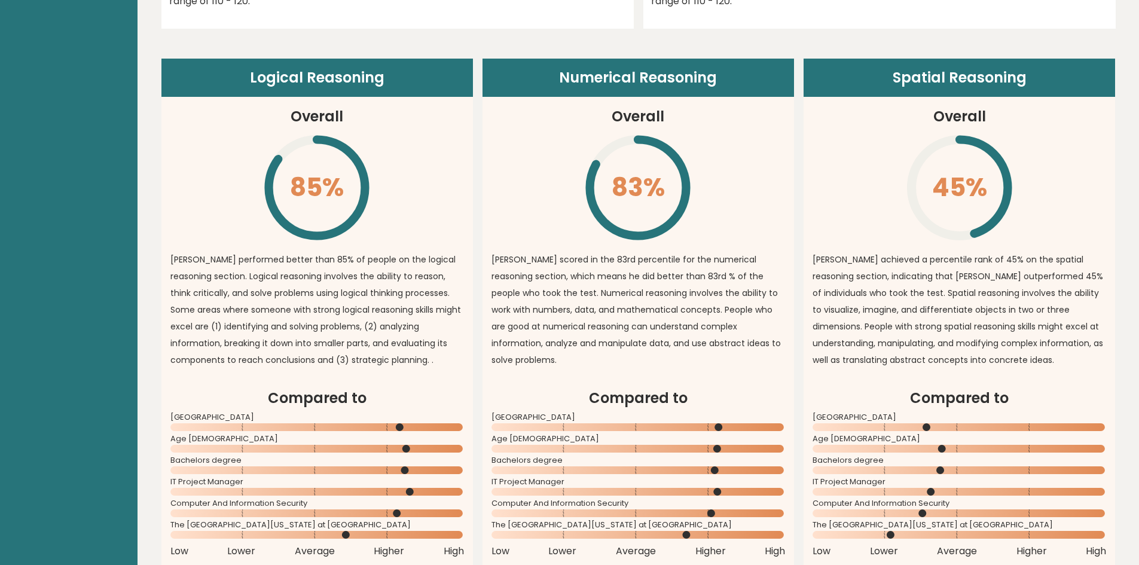
scroll to position [837, 0]
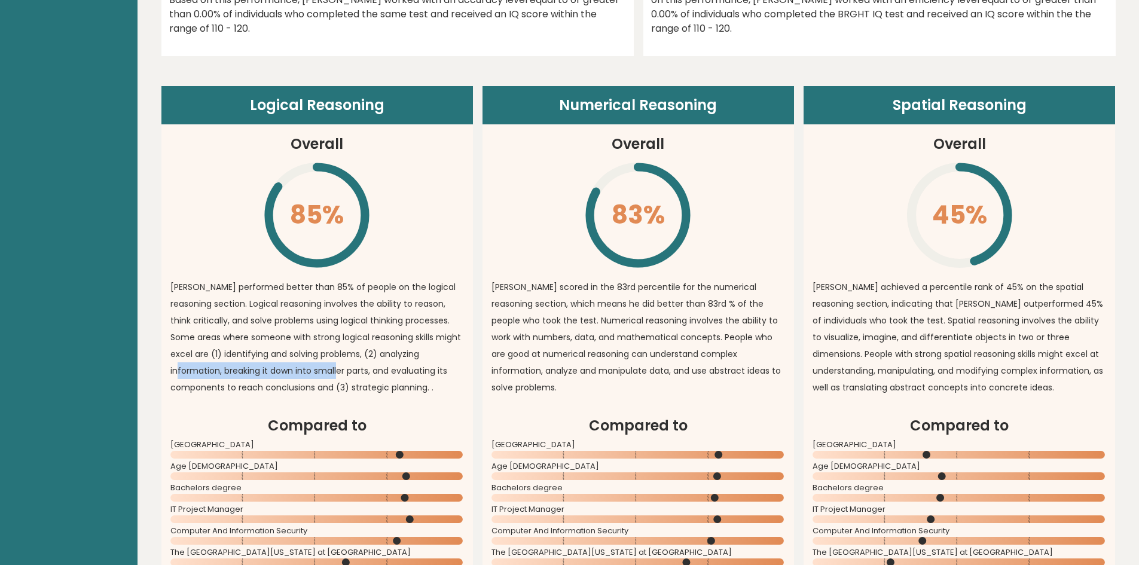
drag, startPoint x: 415, startPoint y: 338, endPoint x: 279, endPoint y: 350, distance: 136.9
click at [279, 350] on p "[PERSON_NAME] performed better than 85% of people on the logical reasoning sect…" at bounding box center [317, 337] width 294 height 117
click at [369, 377] on p "Nick performed better than 85% of people on the logical reasoning section. Logi…" at bounding box center [317, 337] width 294 height 117
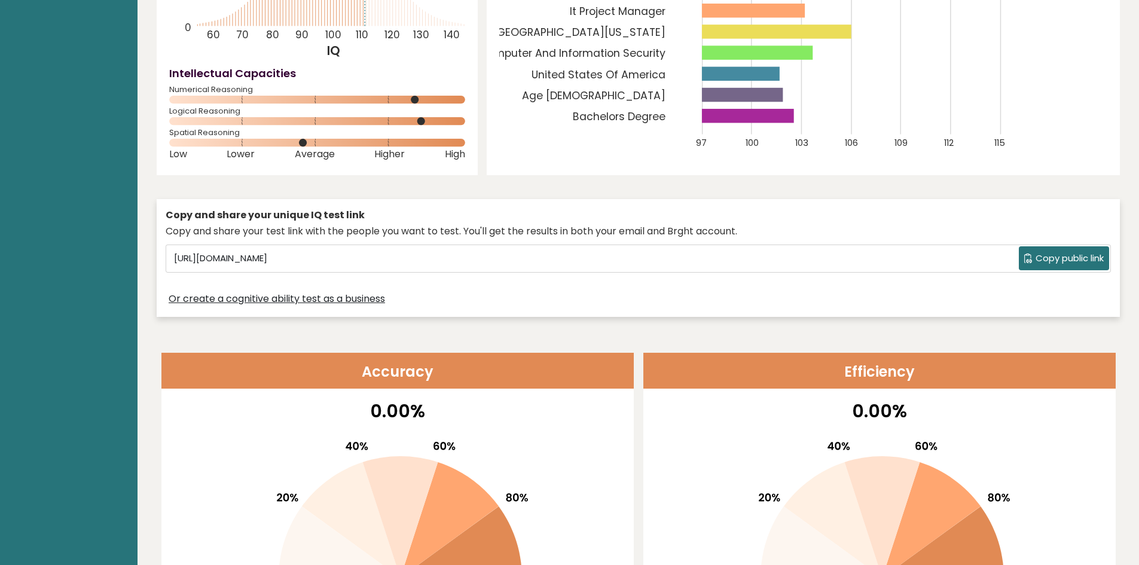
scroll to position [0, 0]
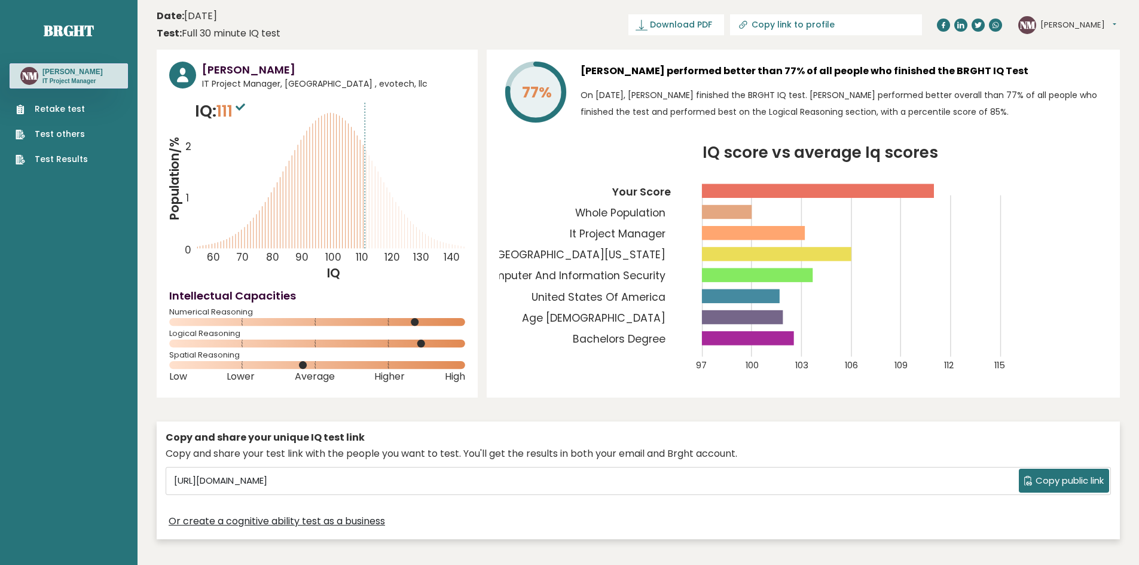
click at [53, 161] on link "Test Results" at bounding box center [52, 159] width 72 height 13
